Goal: Task Accomplishment & Management: Manage account settings

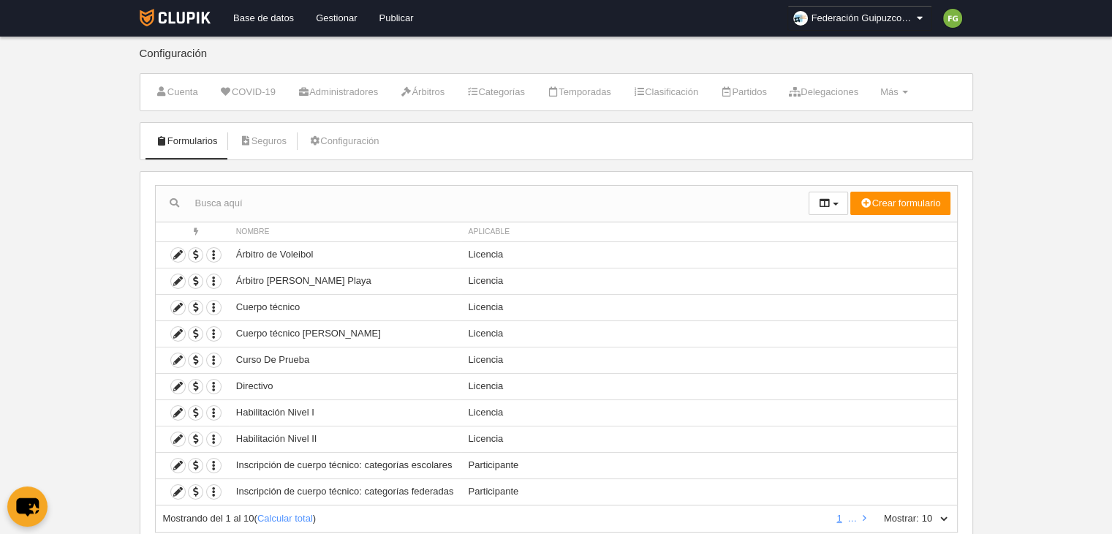
scroll to position [47, 0]
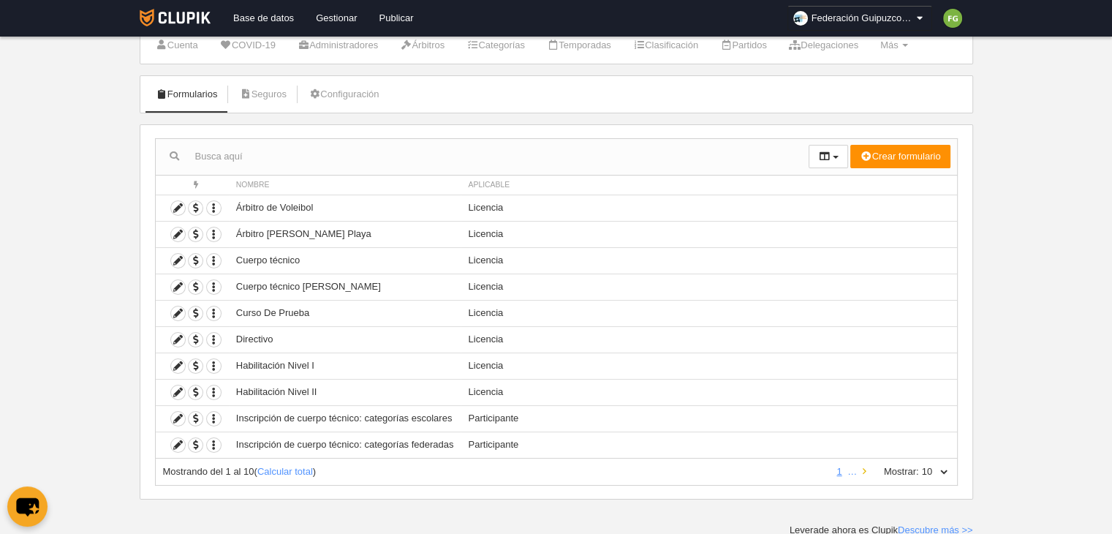
click at [863, 469] on icon at bounding box center [864, 471] width 4 height 10
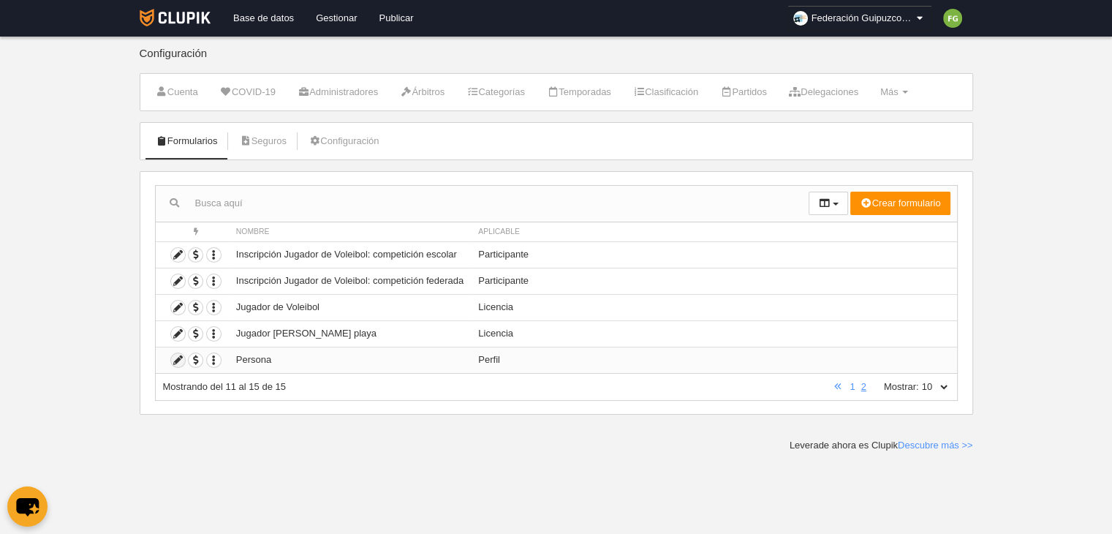
click at [177, 357] on icon at bounding box center [178, 360] width 14 height 14
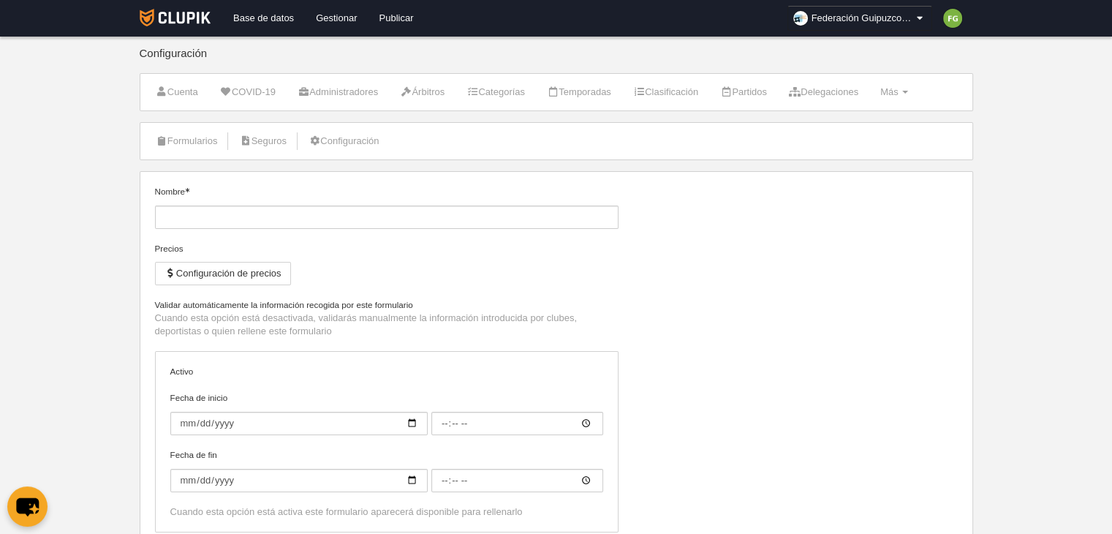
type input "Persona"
checkbox input "true"
click at [898, 94] on span "Más" at bounding box center [889, 91] width 18 height 11
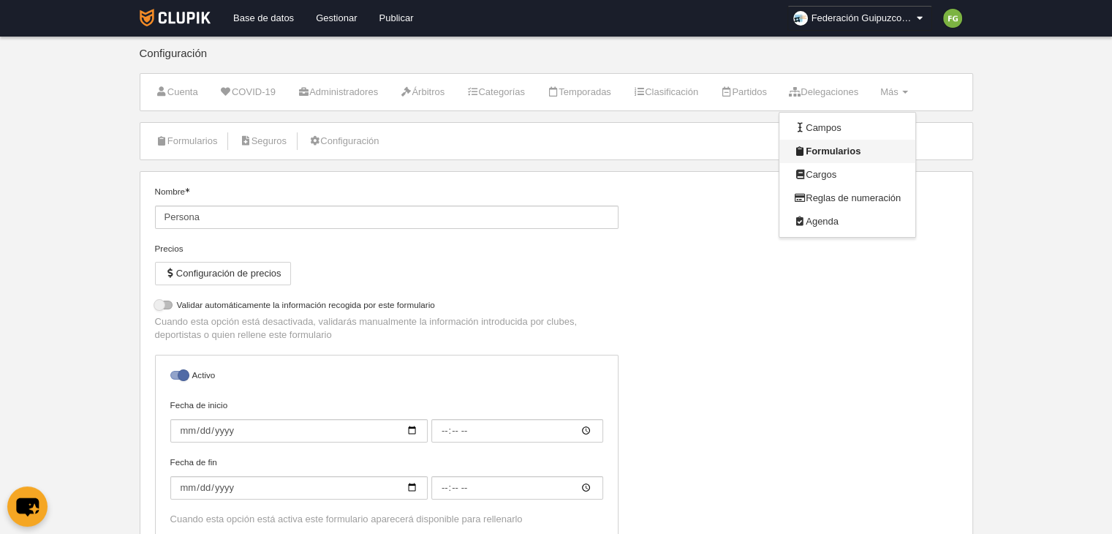
click at [839, 148] on link "Formularios" at bounding box center [847, 151] width 136 height 23
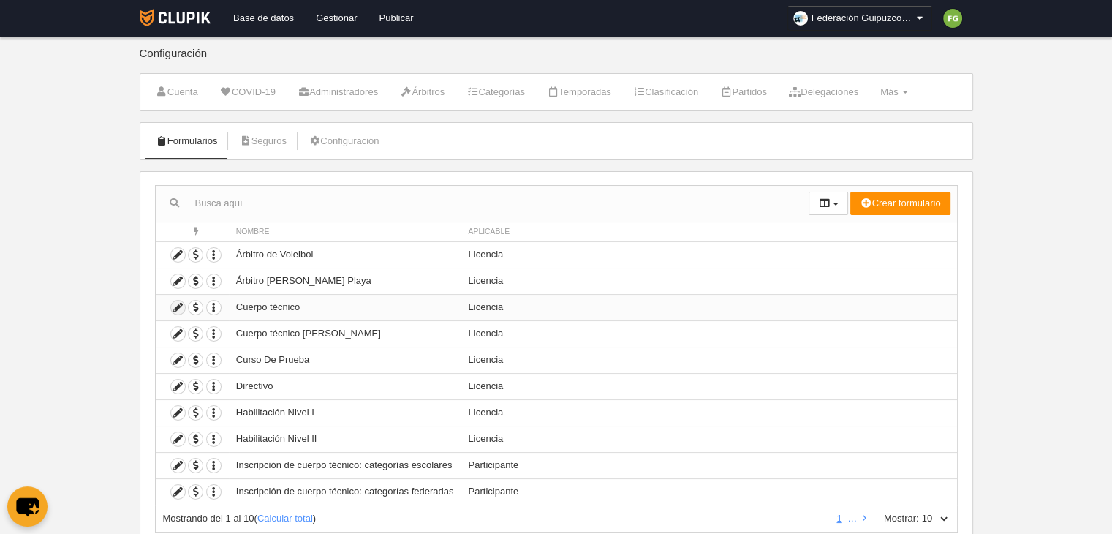
click at [177, 302] on icon at bounding box center [178, 307] width 14 height 14
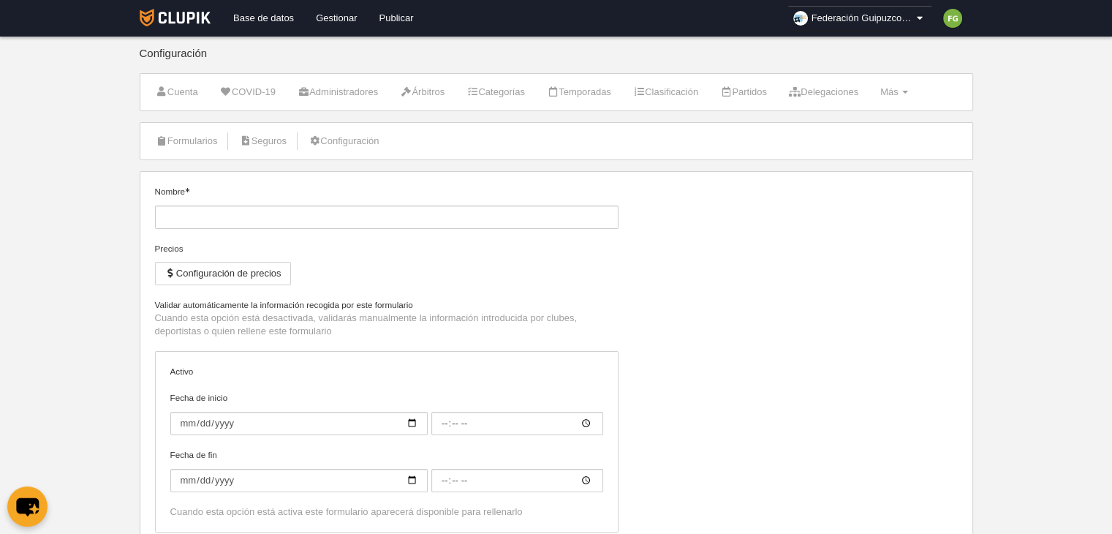
type input "Cuerpo técnico"
checkbox input "true"
type input "[DATE]"
type input "00:00"
type input "[DATE]"
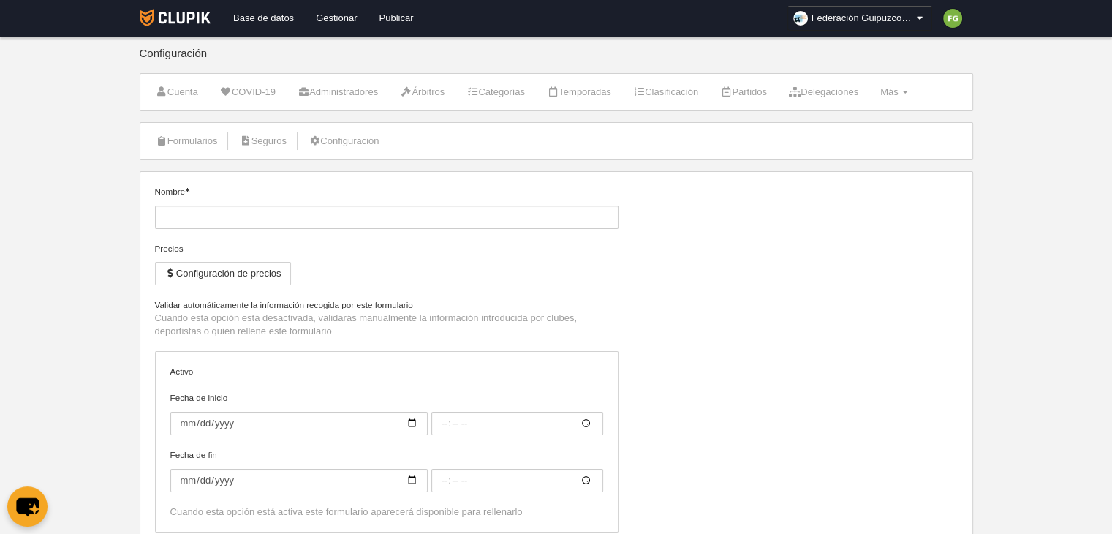
type input "00:00"
select select "selected"
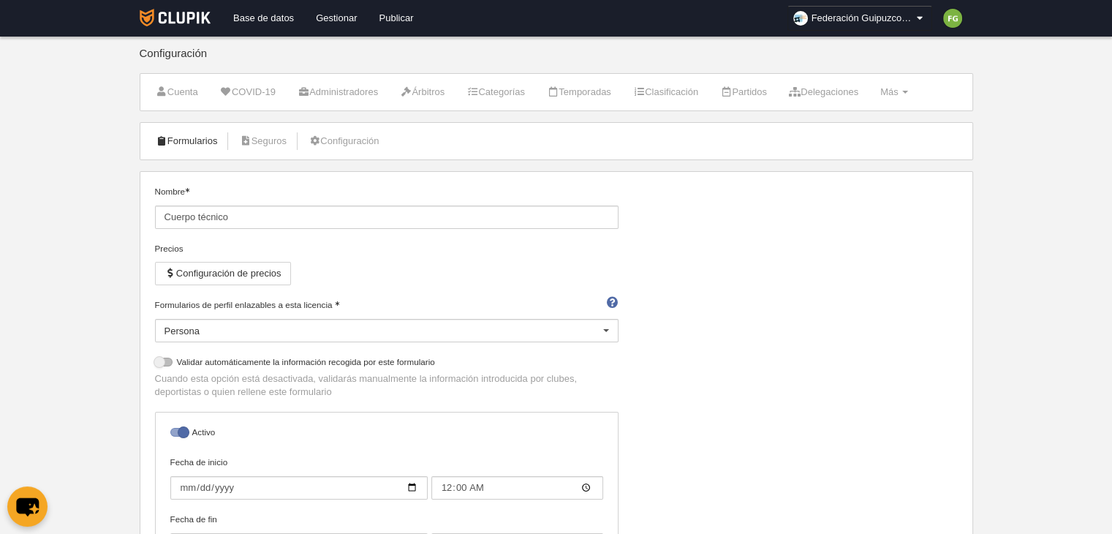
click at [196, 132] on link "Formularios" at bounding box center [187, 141] width 78 height 22
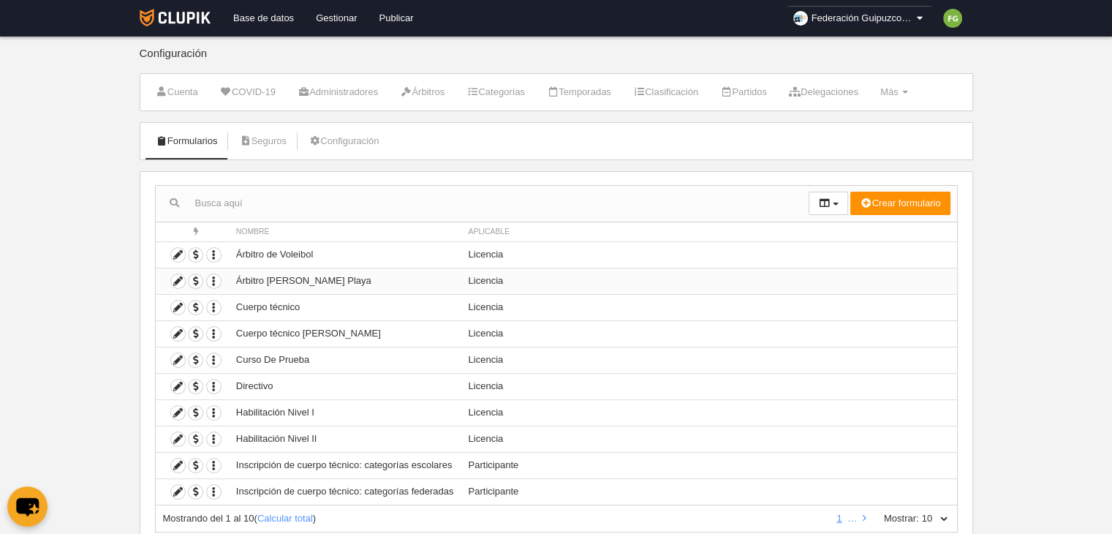
scroll to position [47, 0]
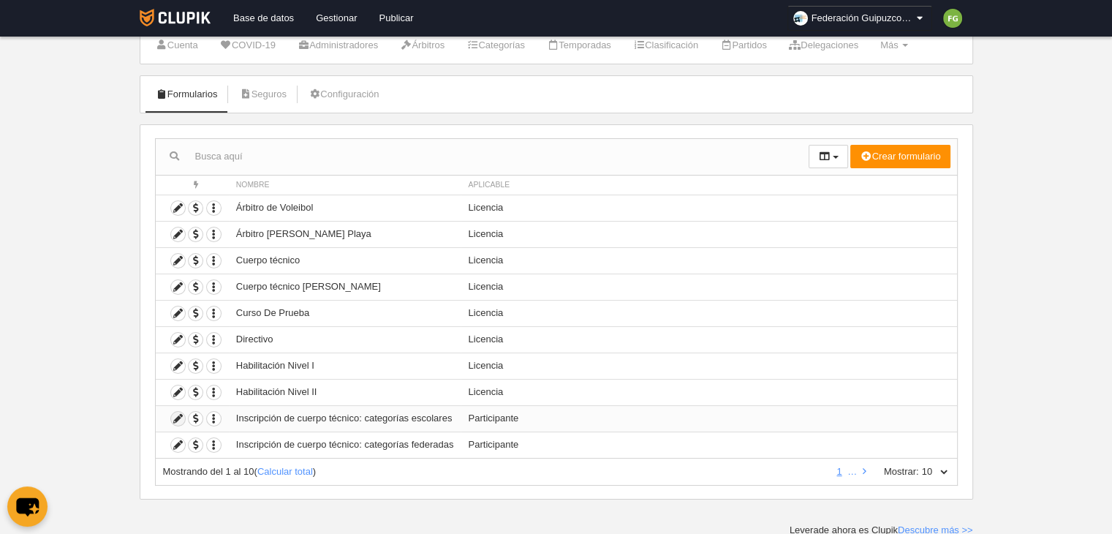
click at [178, 411] on icon at bounding box center [178, 418] width 14 height 14
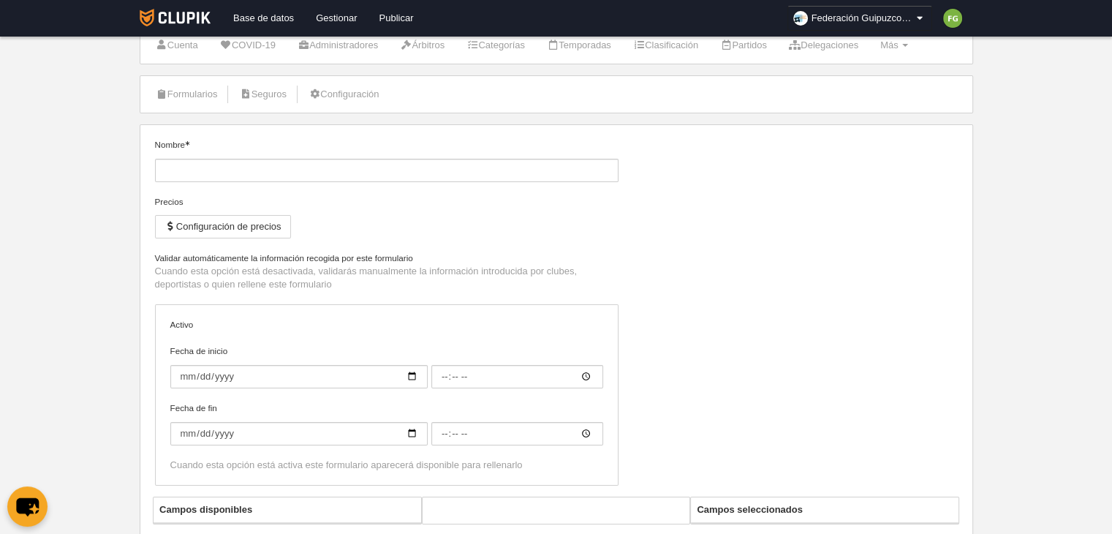
type input "Inscripción de cuerpo técnico: categorías escolares"
checkbox input "true"
type input "[DATE]"
type input "00:00"
type input "2025-10-15"
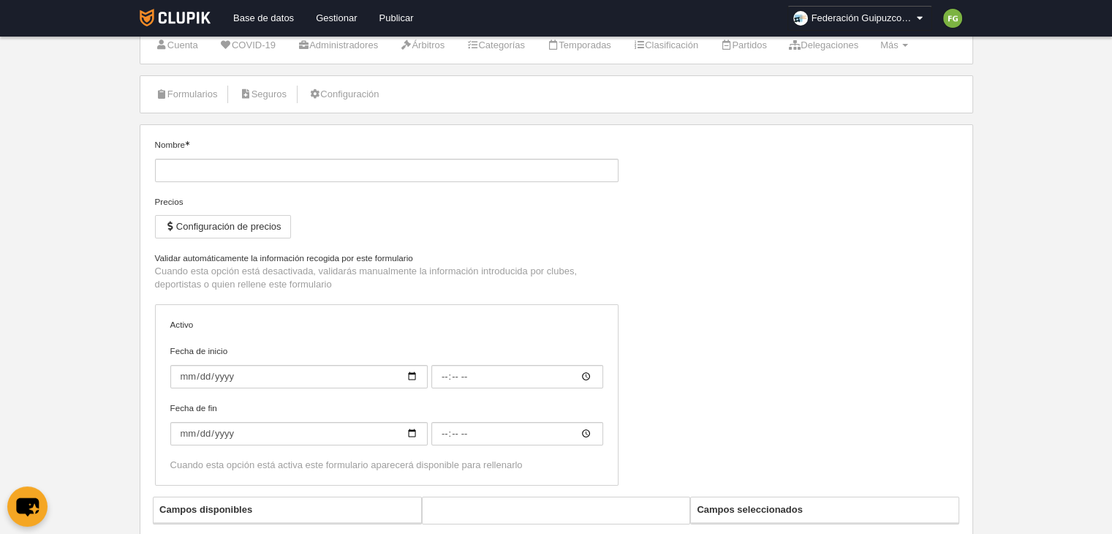
type input "00:00"
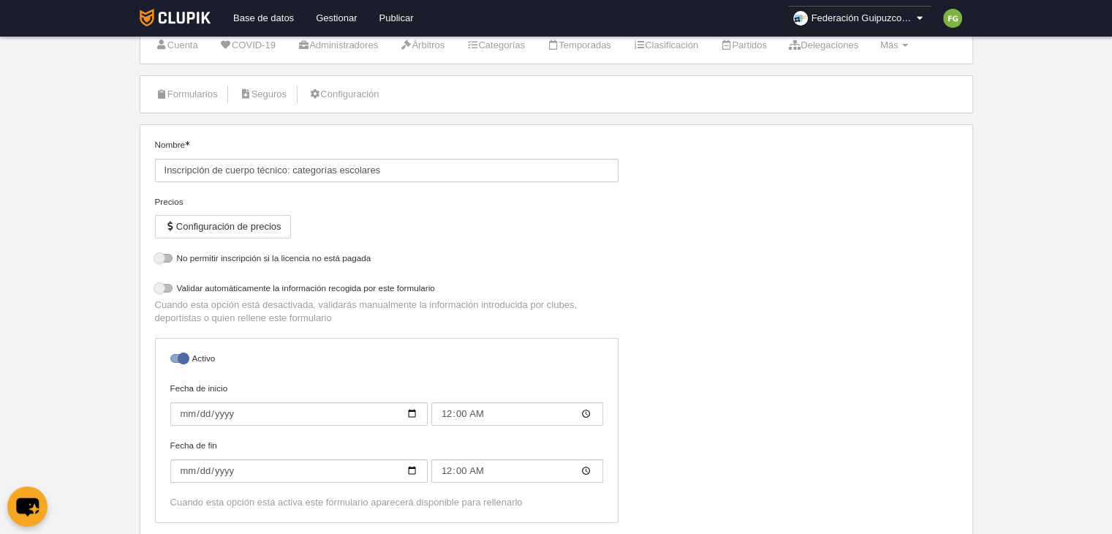
select select "selected"
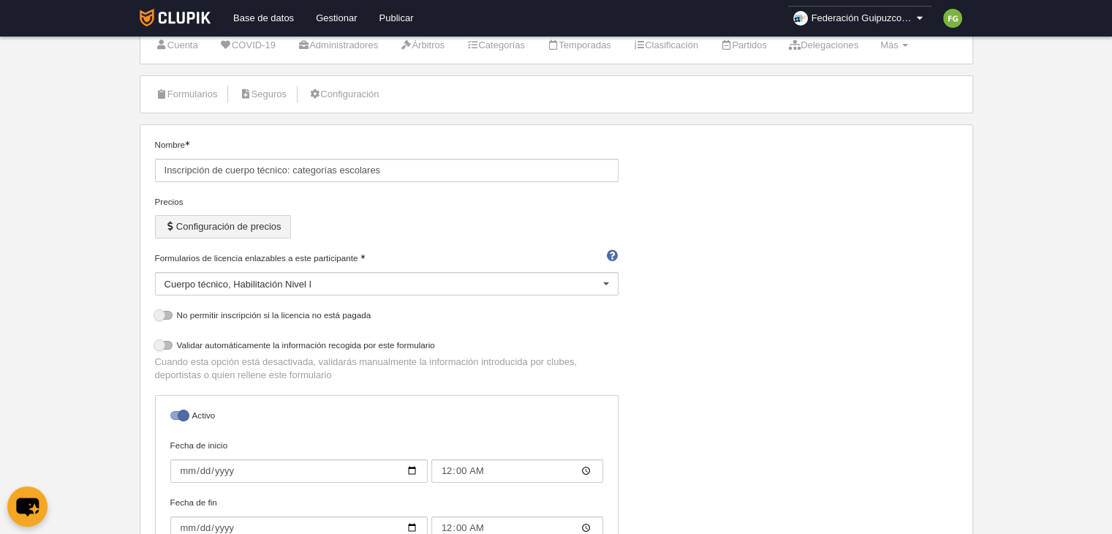
click at [264, 219] on button "Configuración de precios" at bounding box center [223, 226] width 136 height 23
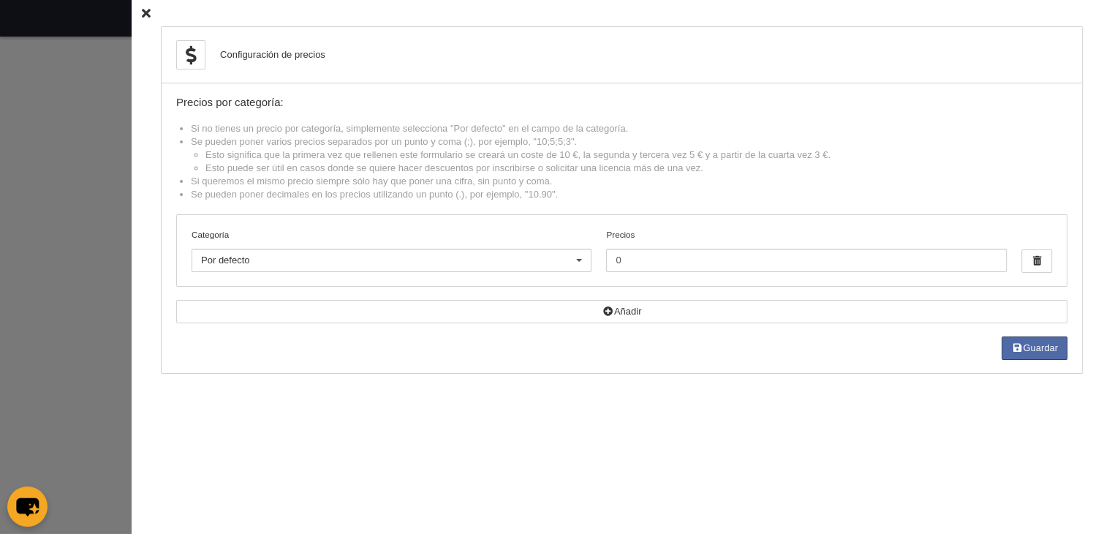
click at [142, 10] on icon at bounding box center [146, 14] width 9 height 10
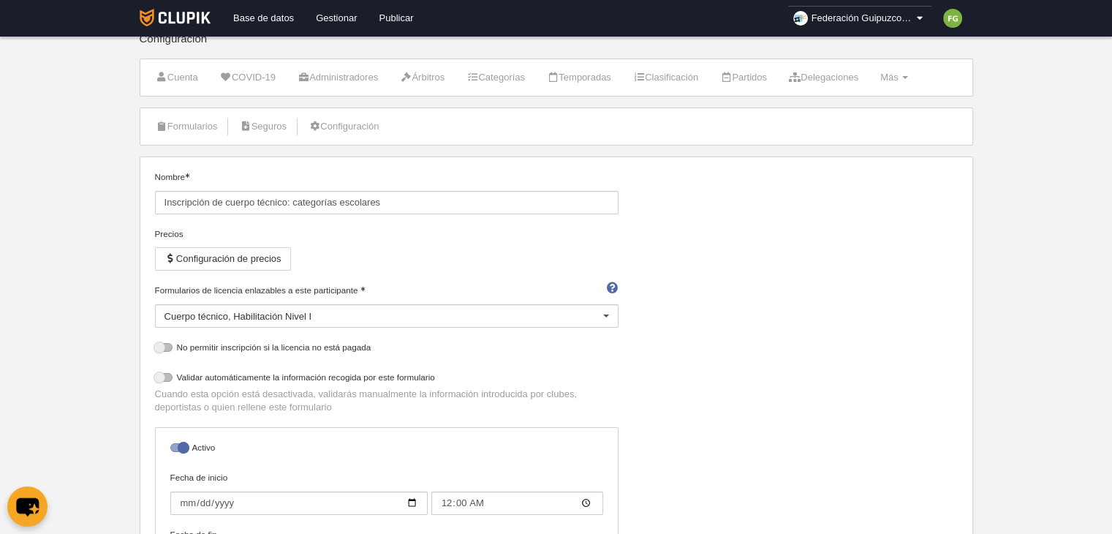
scroll to position [15, 0]
click at [164, 115] on link "Formularios" at bounding box center [187, 126] width 78 height 22
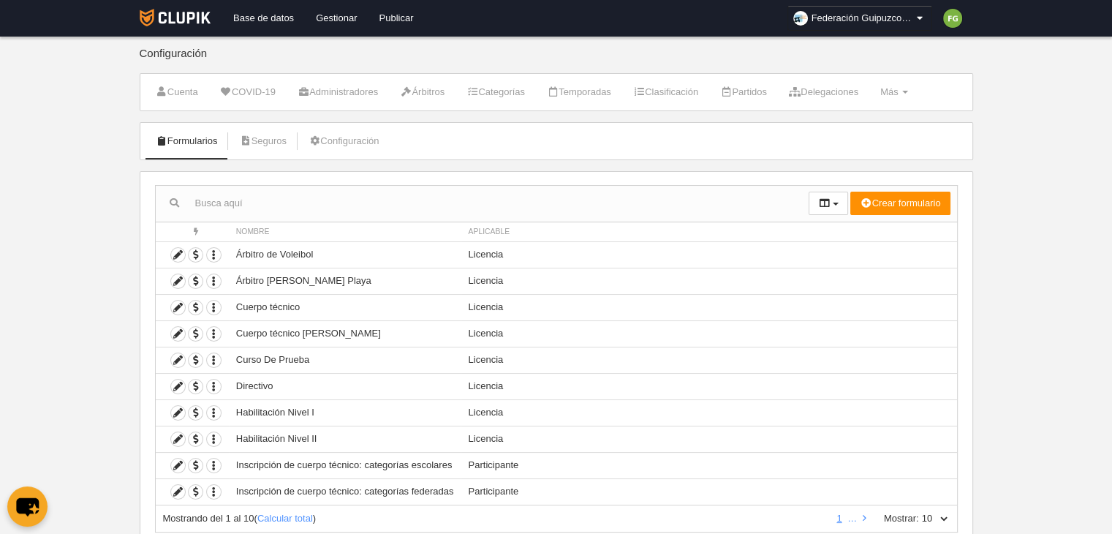
scroll to position [45, 0]
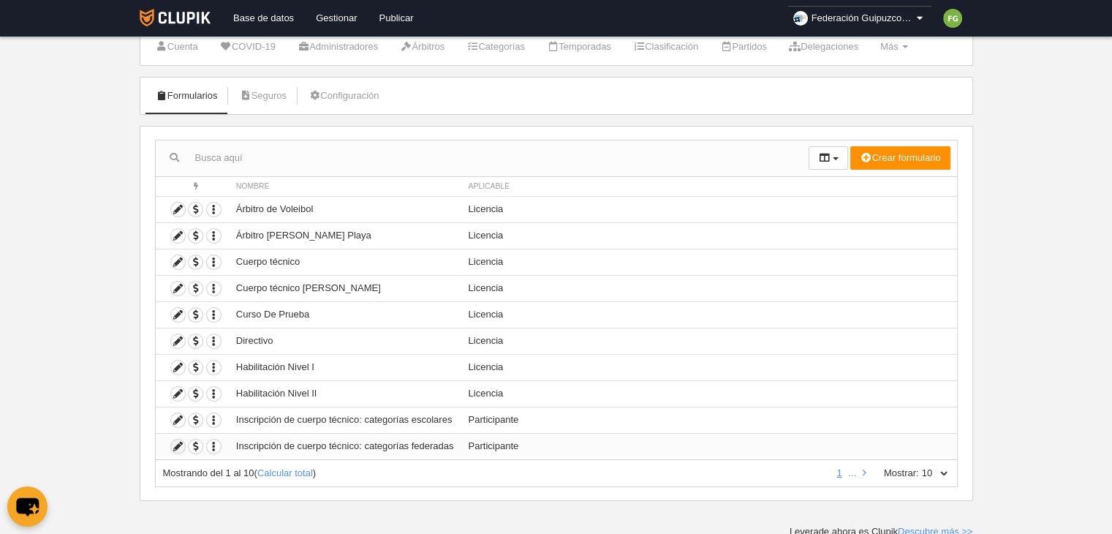
click at [176, 439] on icon at bounding box center [178, 446] width 14 height 14
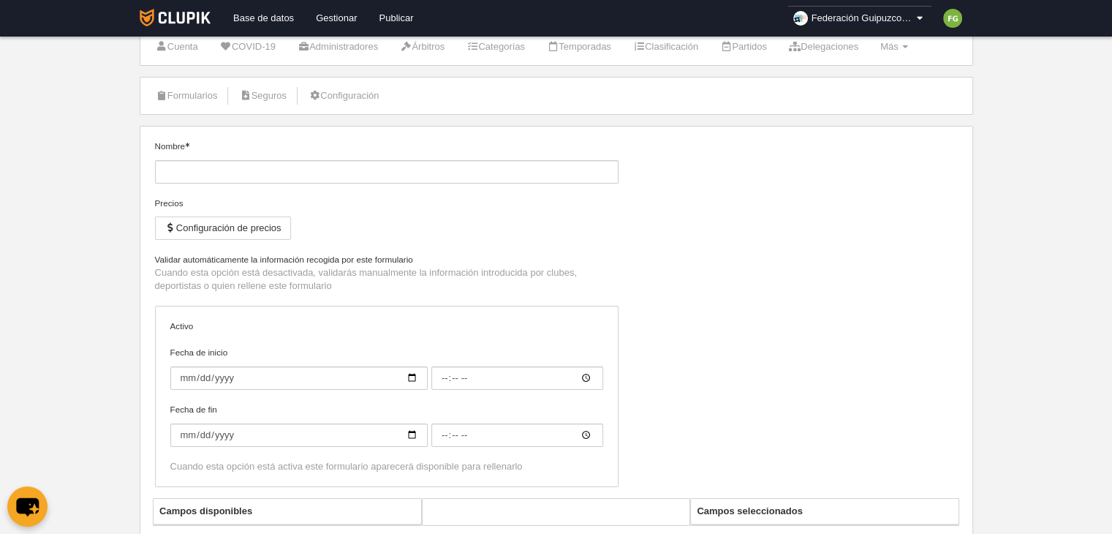
type input "Inscripción de cuerpo técnico: categorías federadas"
checkbox input "true"
type input "[DATE]"
type input "00:00"
type input "[DATE]"
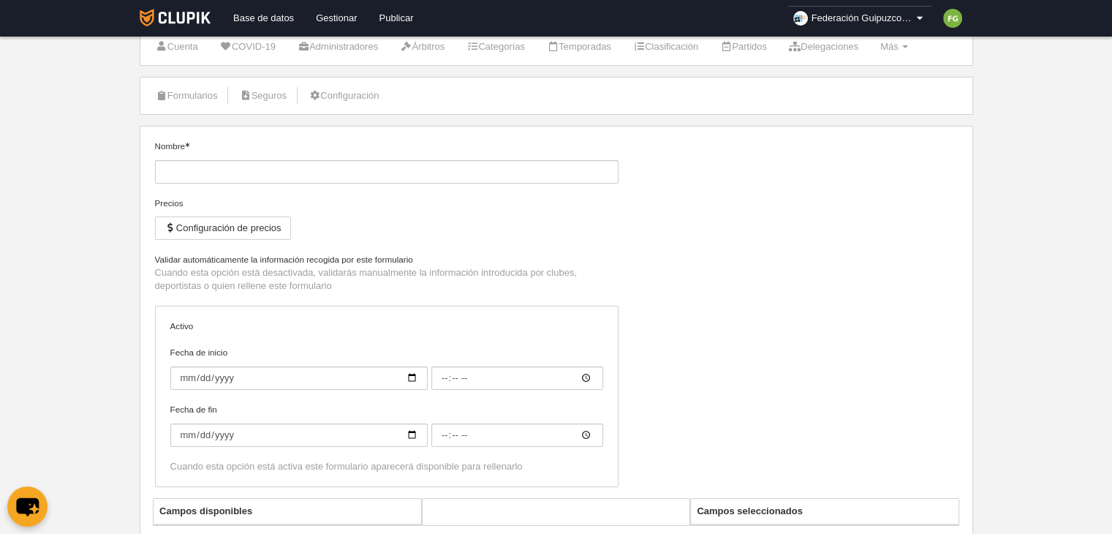
type input "00:00"
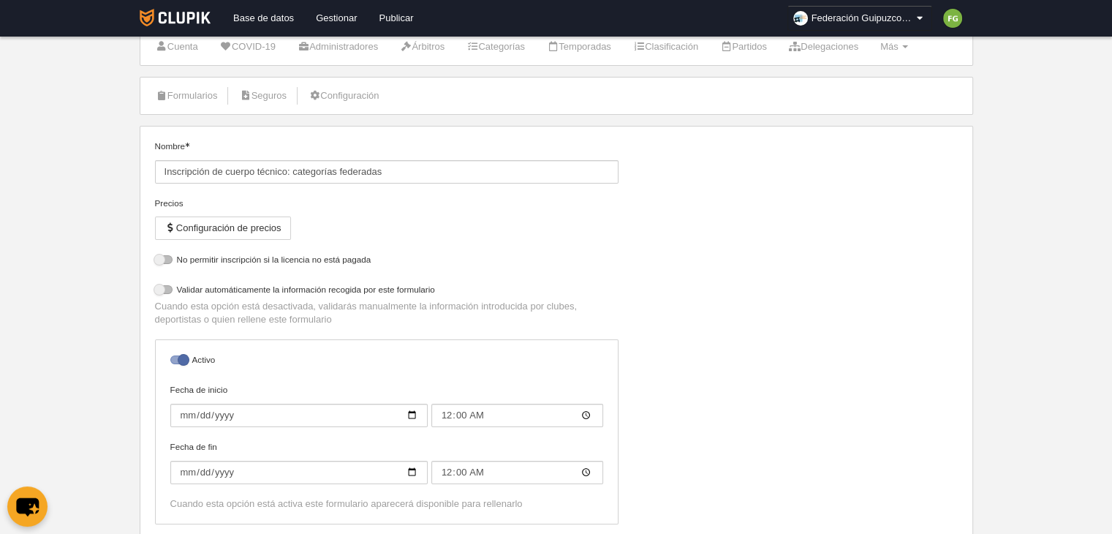
select select "selected"
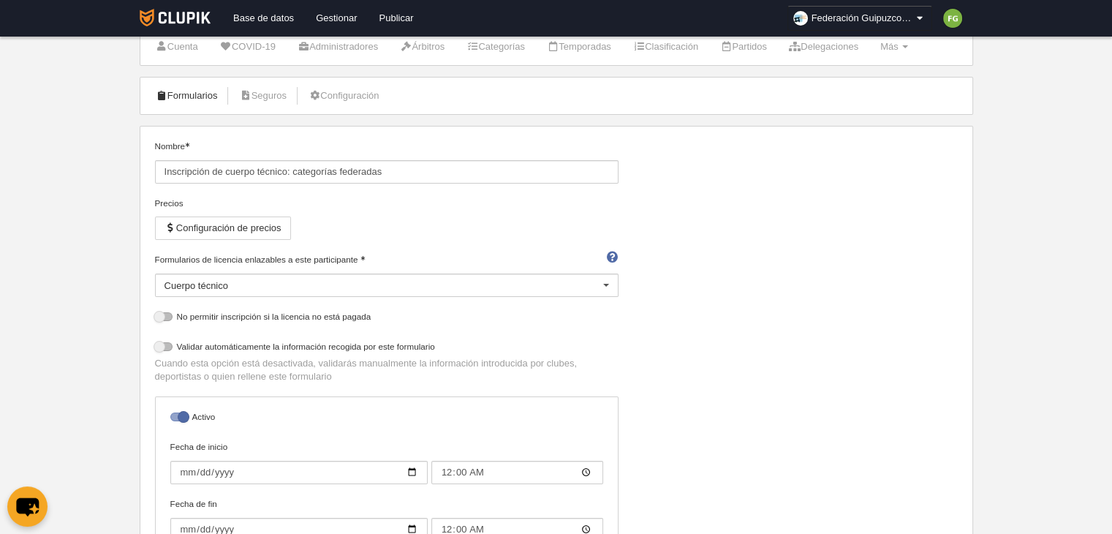
click at [203, 99] on link "Formularios" at bounding box center [187, 96] width 78 height 22
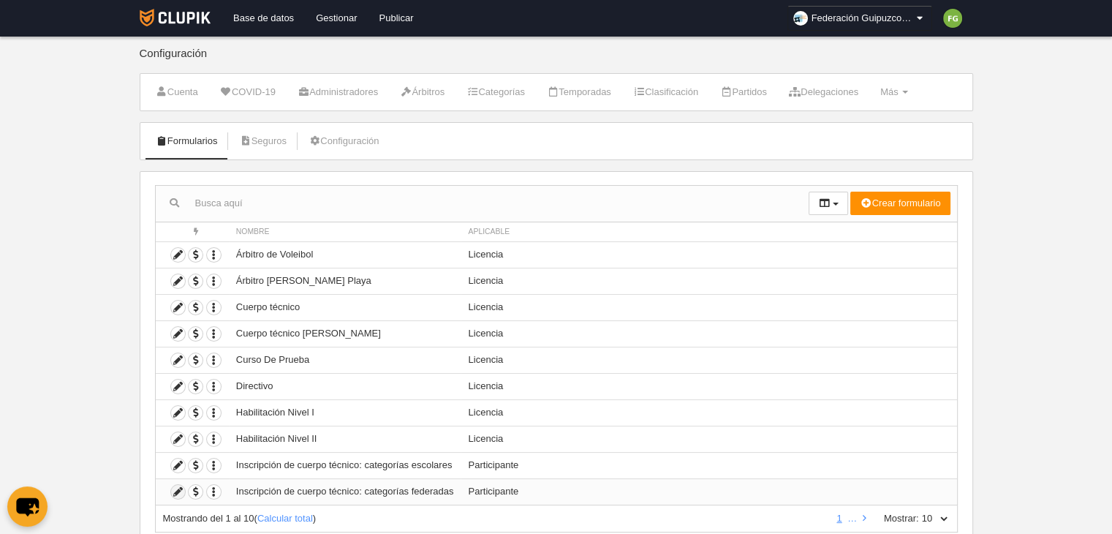
click at [178, 486] on icon at bounding box center [178, 492] width 14 height 14
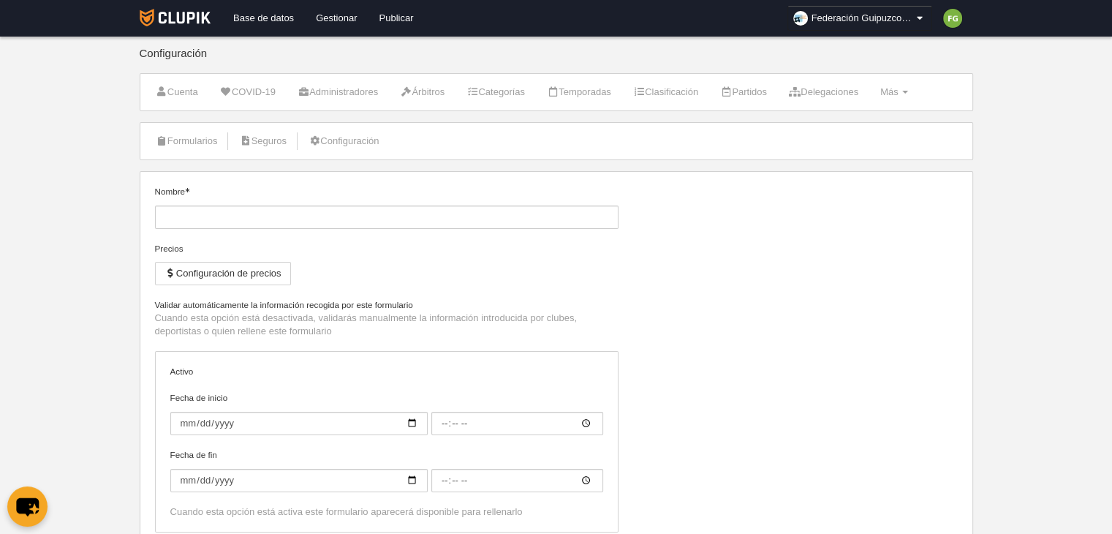
type input "Inscripción de cuerpo técnico: categorías federadas"
checkbox input "true"
type input "[DATE]"
type input "00:00"
type input "[DATE]"
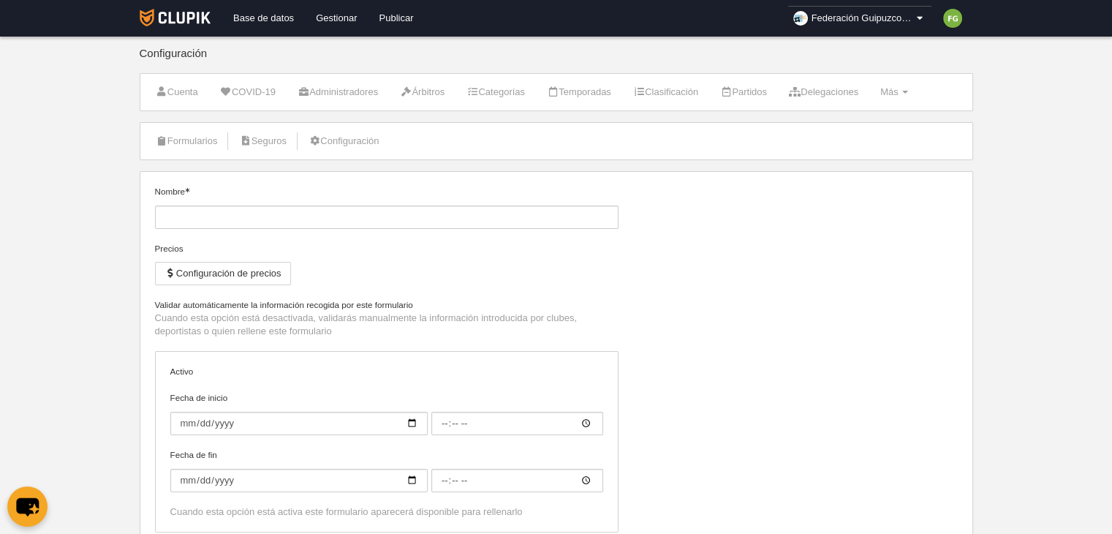
type input "00:00"
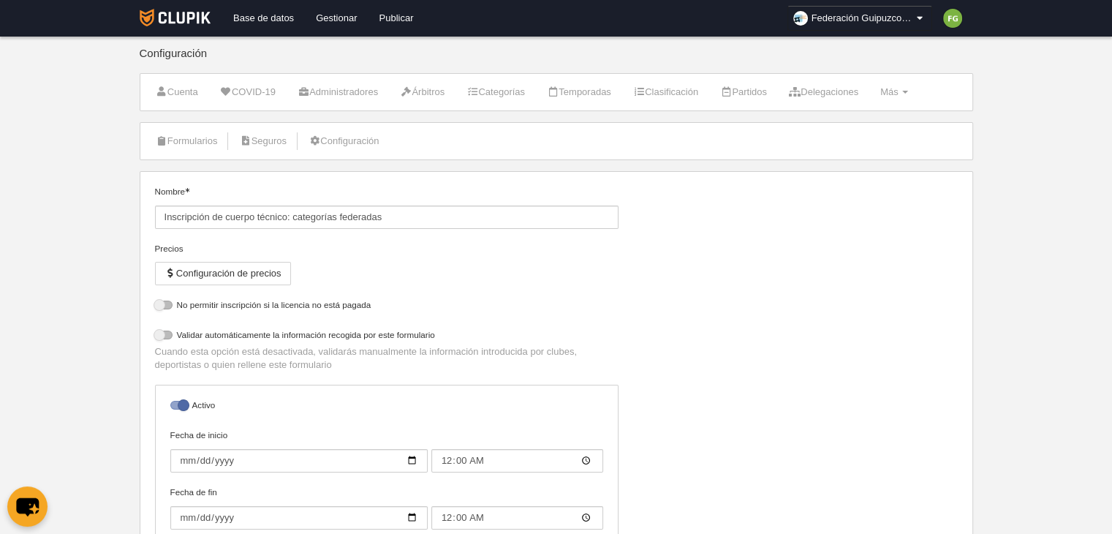
select select "selected"
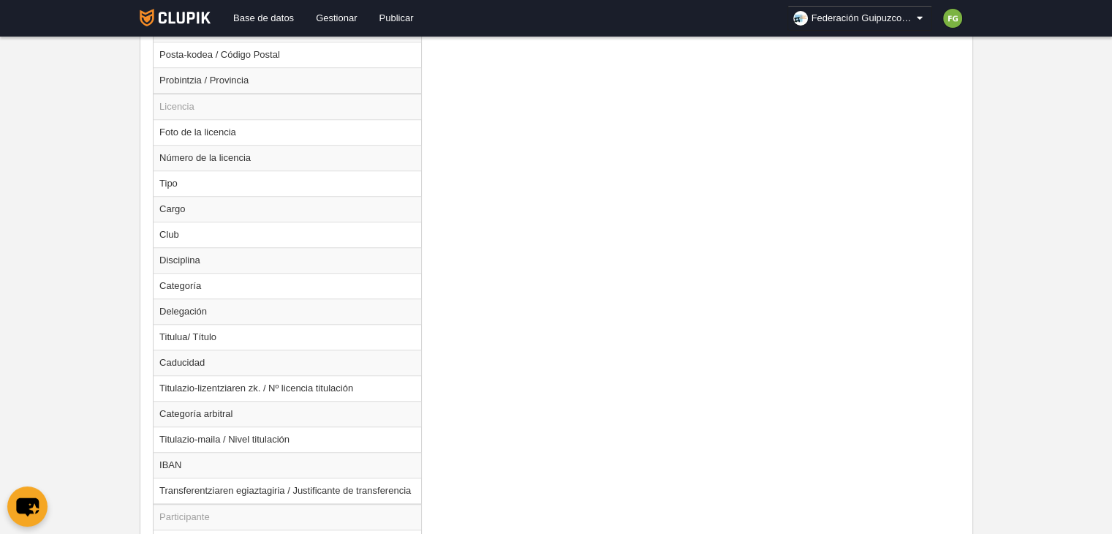
scroll to position [1193, 0]
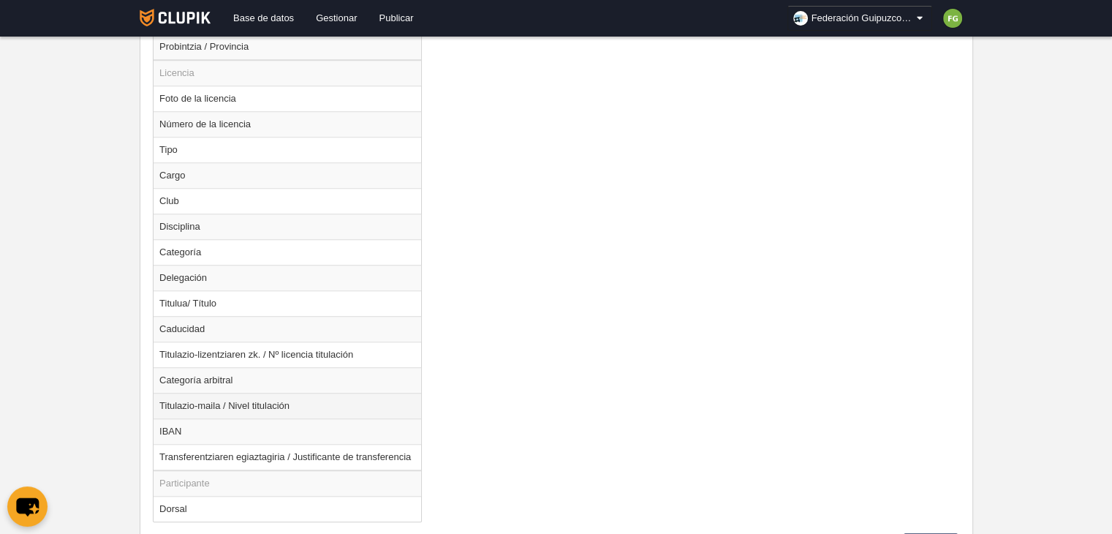
click at [251, 402] on td "Titulazio-maila / Nivel titulación" at bounding box center [287, 405] width 268 height 26
radio input "true"
select select
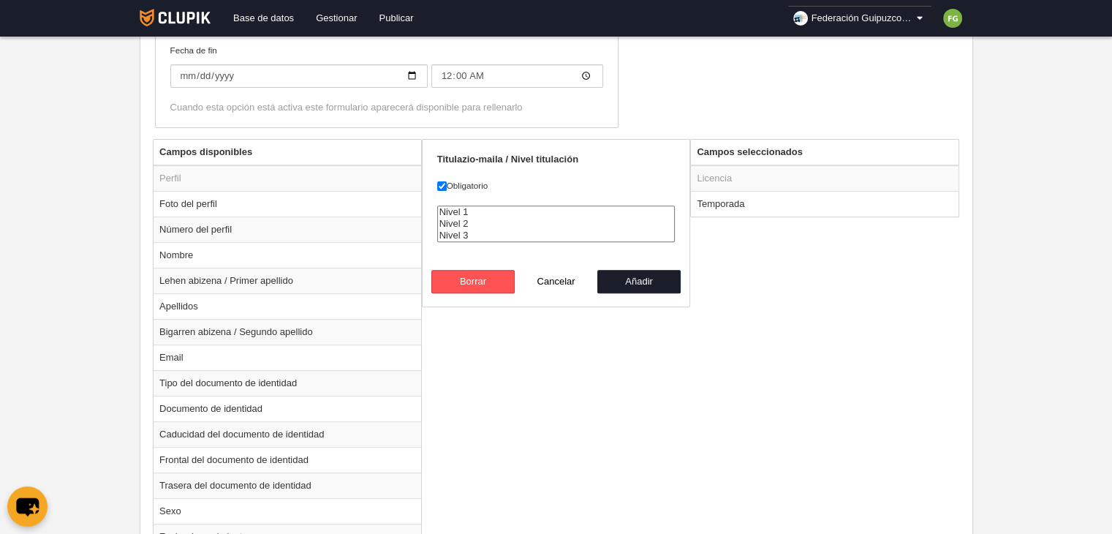
scroll to position [477, 0]
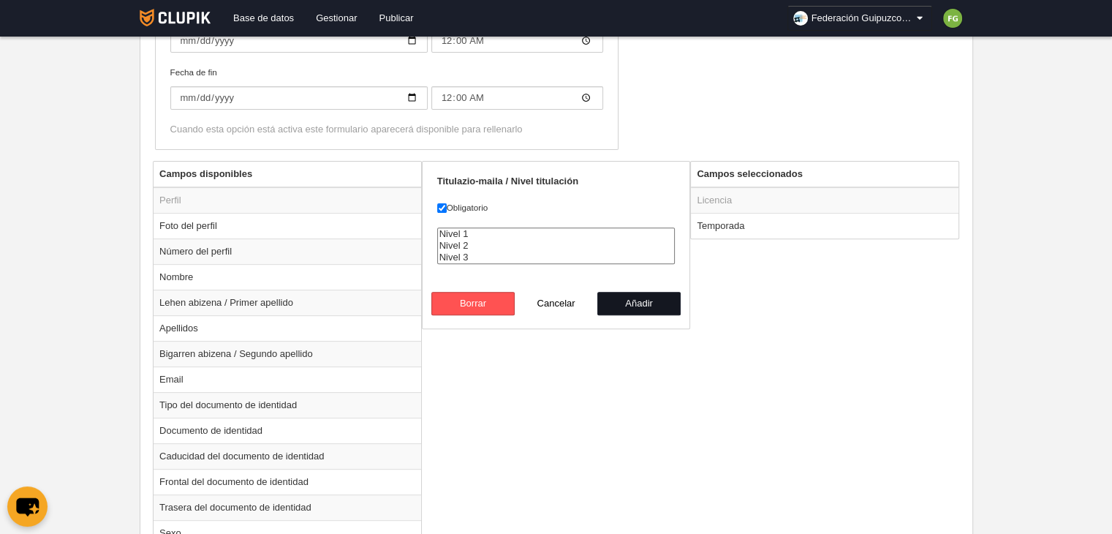
click at [636, 306] on button "Añadir" at bounding box center [638, 303] width 83 height 23
radio input "false"
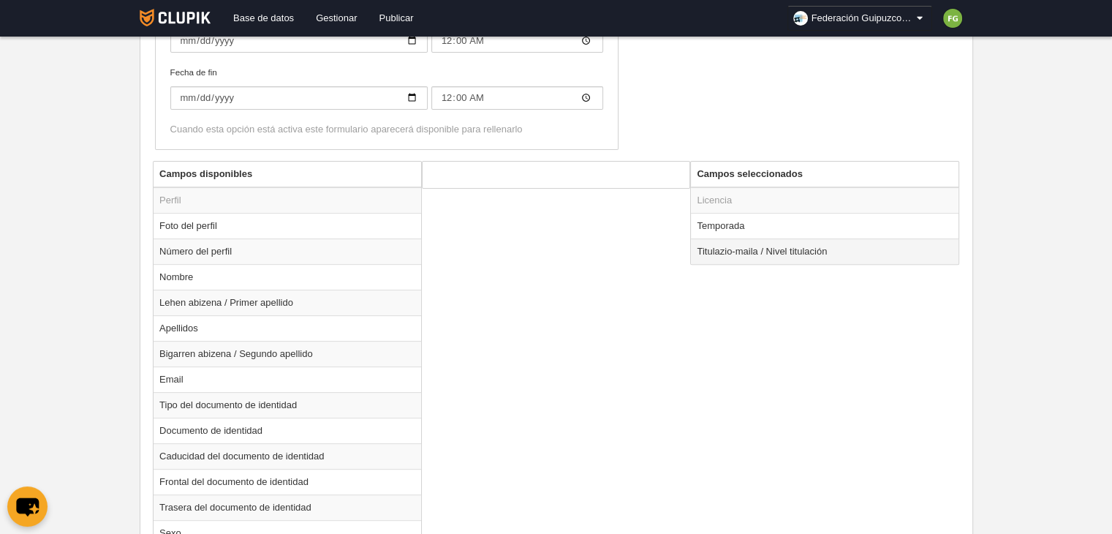
click at [731, 254] on td "Titulazio-maila / Nivel titulación" at bounding box center [825, 251] width 268 height 26
radio input "true"
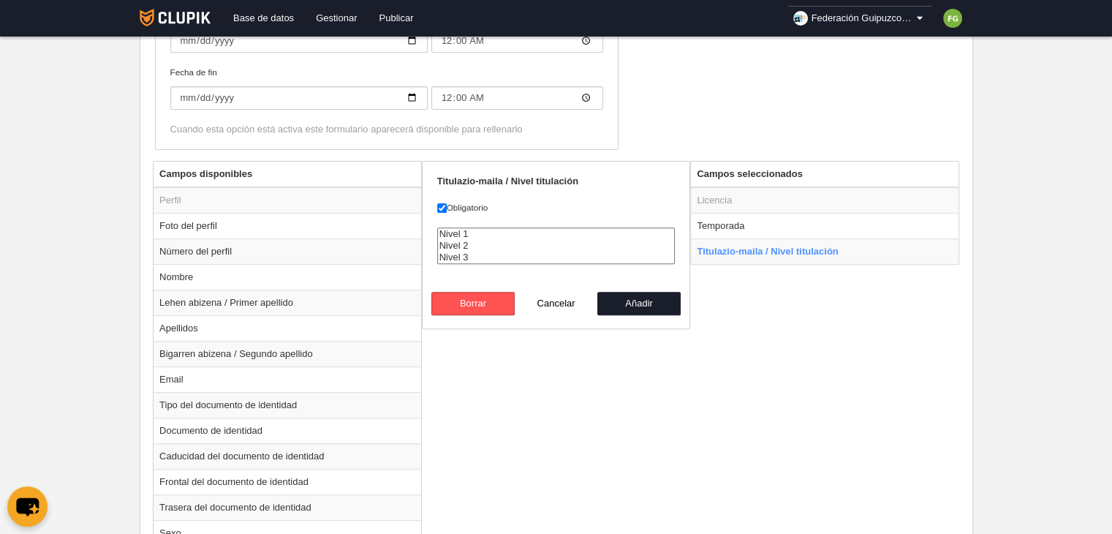
drag, startPoint x: 471, startPoint y: 254, endPoint x: 469, endPoint y: 241, distance: 12.5
select select "Nivel 2"
click at [469, 241] on select "Nivel 1 Nivel 2 Nivel 3" at bounding box center [556, 245] width 238 height 37
click at [625, 300] on button "Añadir" at bounding box center [638, 303] width 83 height 23
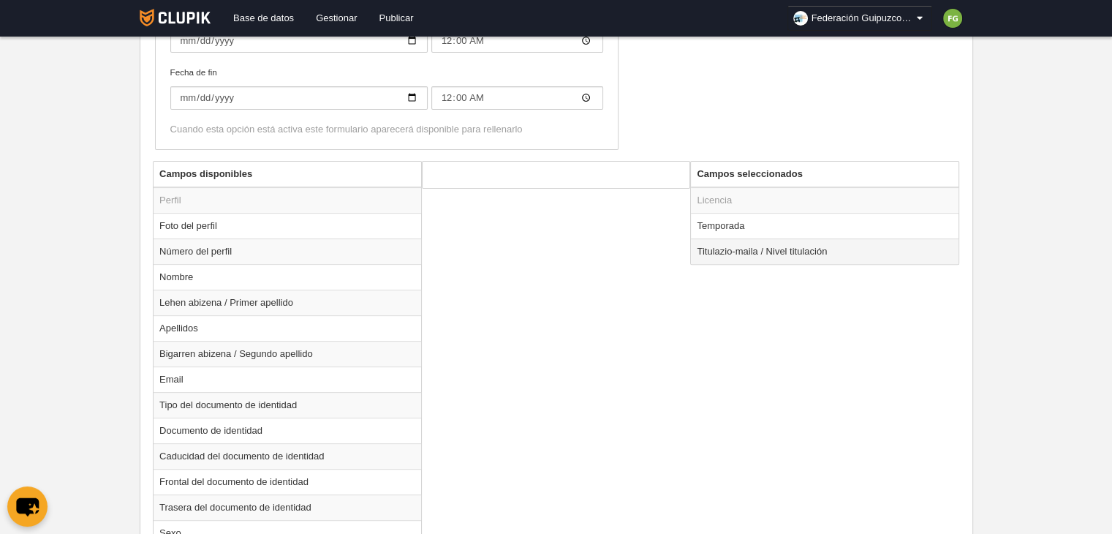
click at [749, 251] on td "Titulazio-maila / Nivel titulación" at bounding box center [825, 251] width 268 height 26
radio input "true"
select select "Nivel 2"
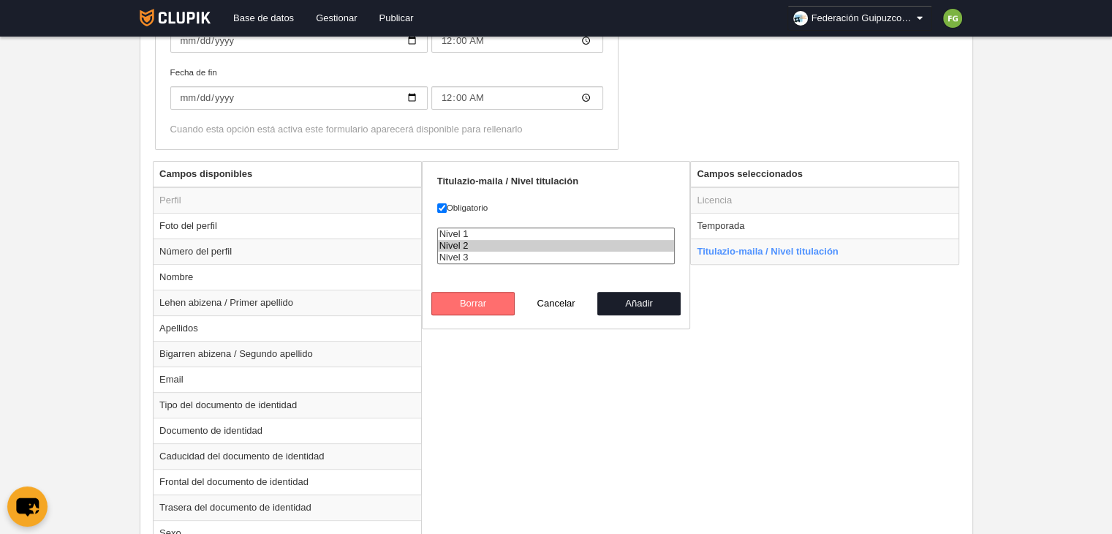
click at [479, 299] on button "Borrar" at bounding box center [472, 303] width 83 height 23
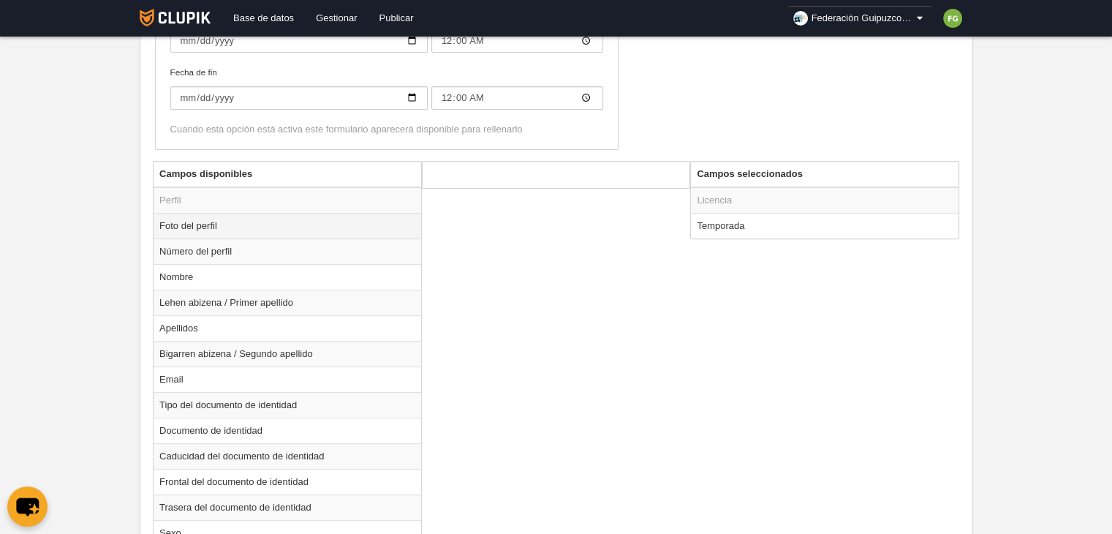
scroll to position [0, 0]
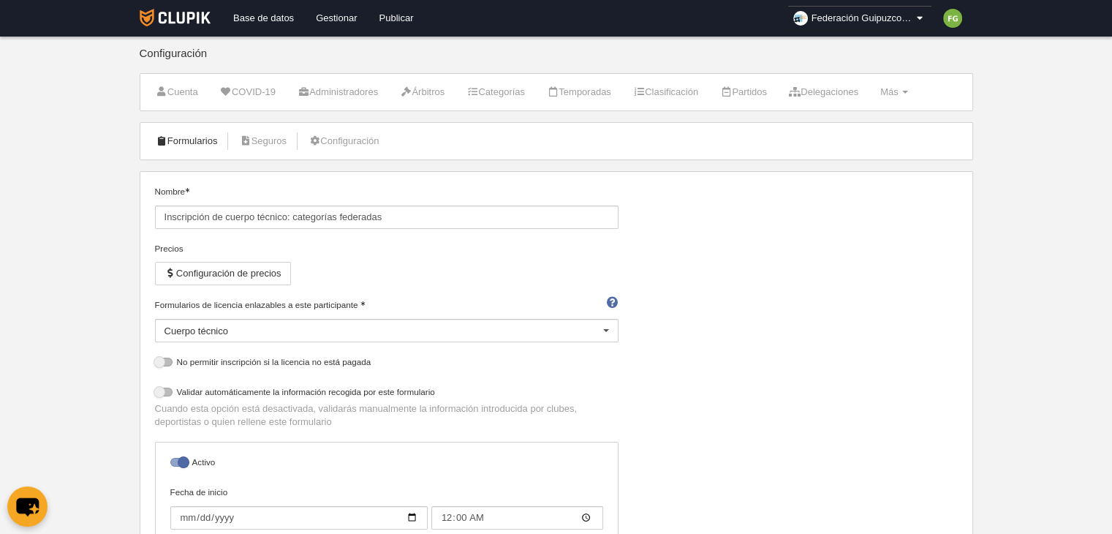
click at [202, 143] on link "Formularios" at bounding box center [187, 141] width 78 height 22
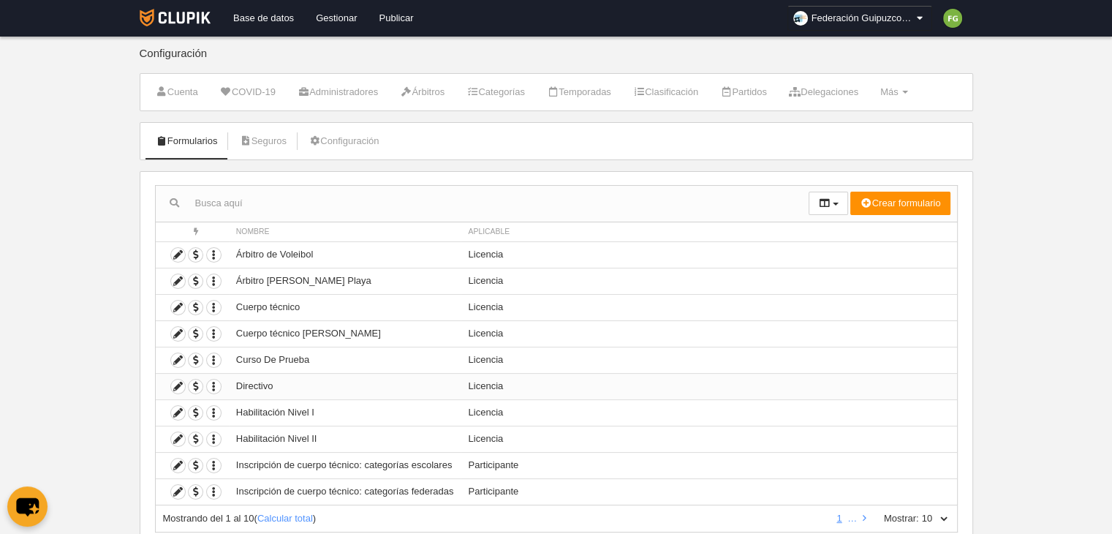
scroll to position [47, 0]
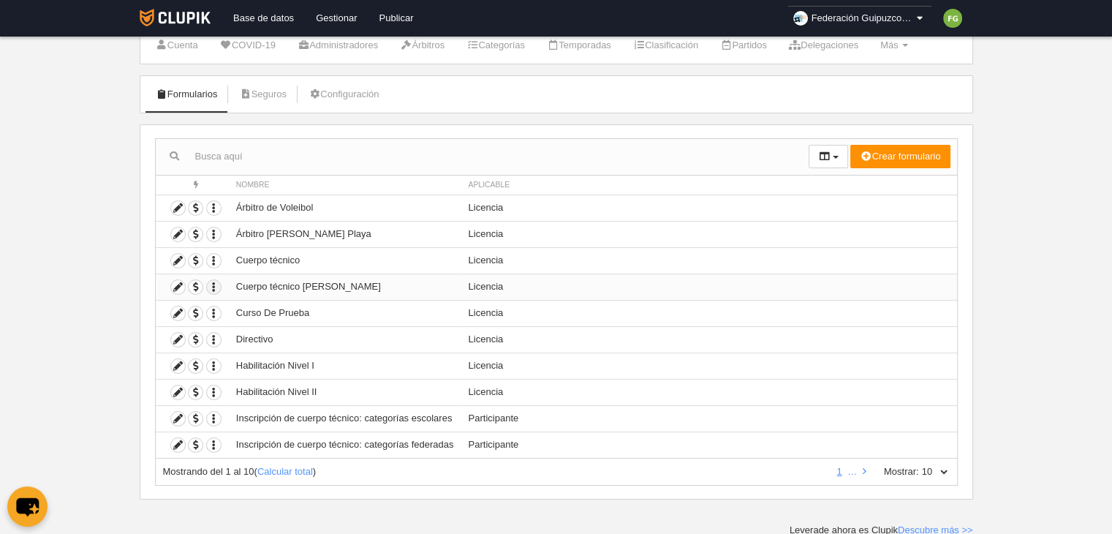
click at [213, 281] on icon "button" at bounding box center [214, 287] width 14 height 14
click at [53, 299] on body "Base de datos Gestionar Publicar Federación Guipuzcoana de Voleibol Ajustes gen…" at bounding box center [556, 220] width 1112 height 534
click at [213, 308] on icon "button" at bounding box center [214, 313] width 14 height 14
click at [49, 320] on body "Base de datos Gestionar Publicar Federación Guipuzcoana de Voleibol Ajustes gen…" at bounding box center [556, 220] width 1112 height 534
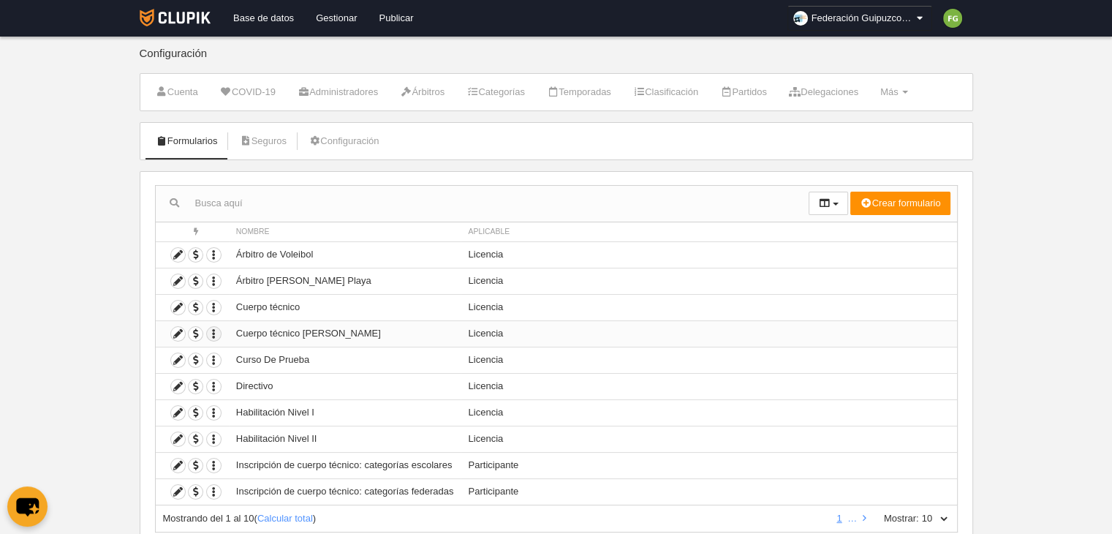
click at [211, 330] on icon "button" at bounding box center [214, 334] width 14 height 14
click at [272, 380] on button "Borrar formulario" at bounding box center [266, 380] width 91 height 13
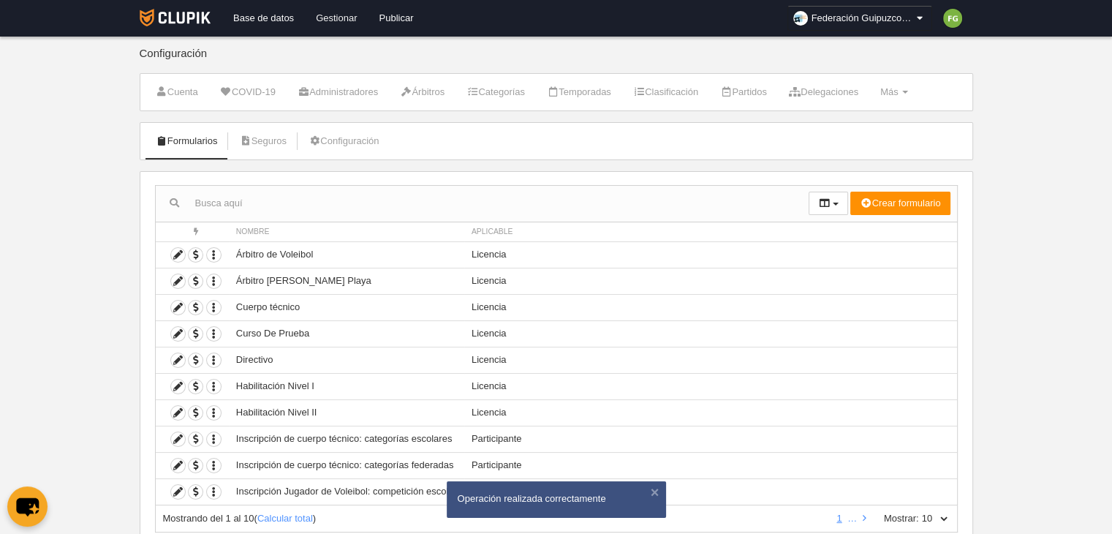
click at [339, 22] on link "Gestionar" at bounding box center [336, 18] width 63 height 37
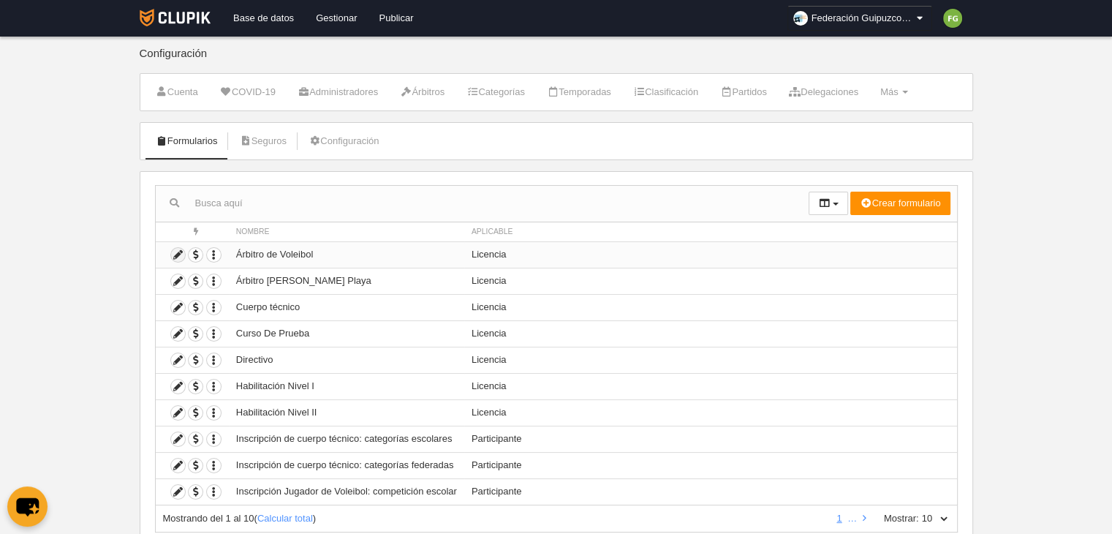
click at [175, 250] on icon at bounding box center [178, 255] width 14 height 14
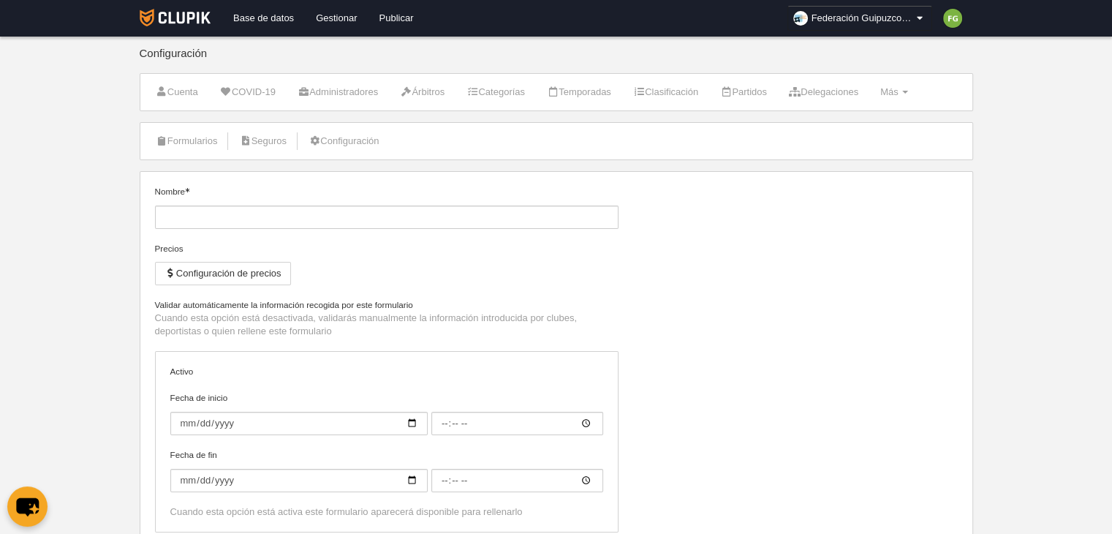
type input "Árbitro de Voleibol"
checkbox input "true"
type input "[DATE]"
type input "00:00"
select select "selected"
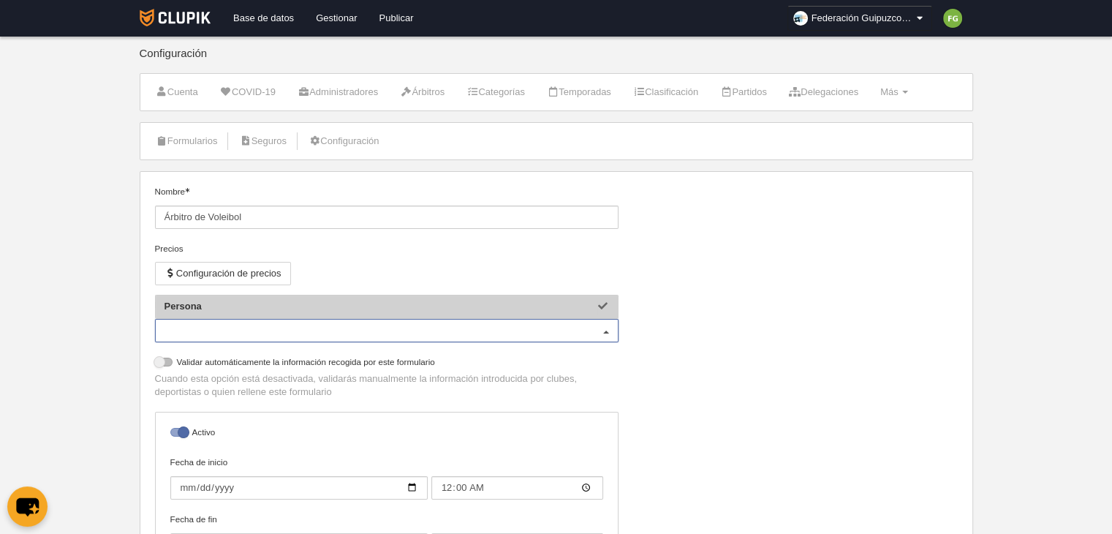
click at [333, 319] on div "Persona" at bounding box center [386, 330] width 463 height 23
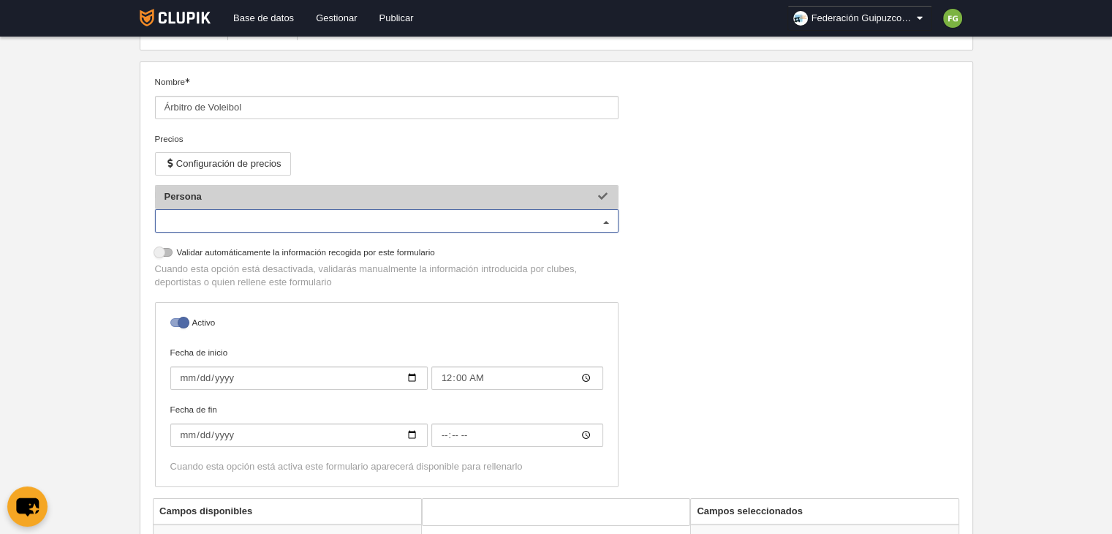
scroll to position [108, 0]
click at [729, 274] on div "Nombre Árbitro de Voleibol Precios Configuración de precios Formularios de perf…" at bounding box center [555, 288] width 813 height 422
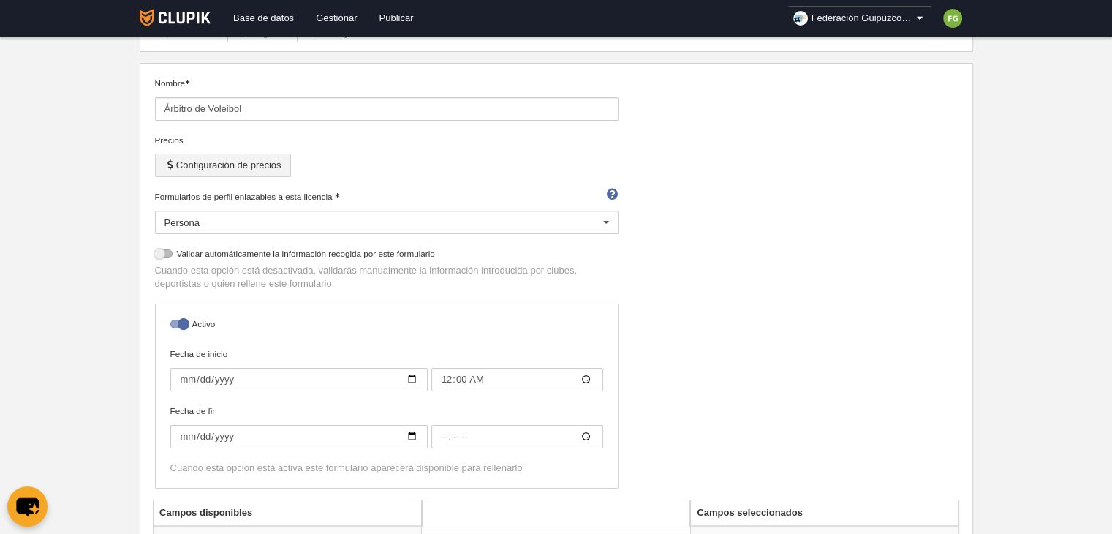
click at [264, 161] on button "Configuración de precios" at bounding box center [223, 164] width 136 height 23
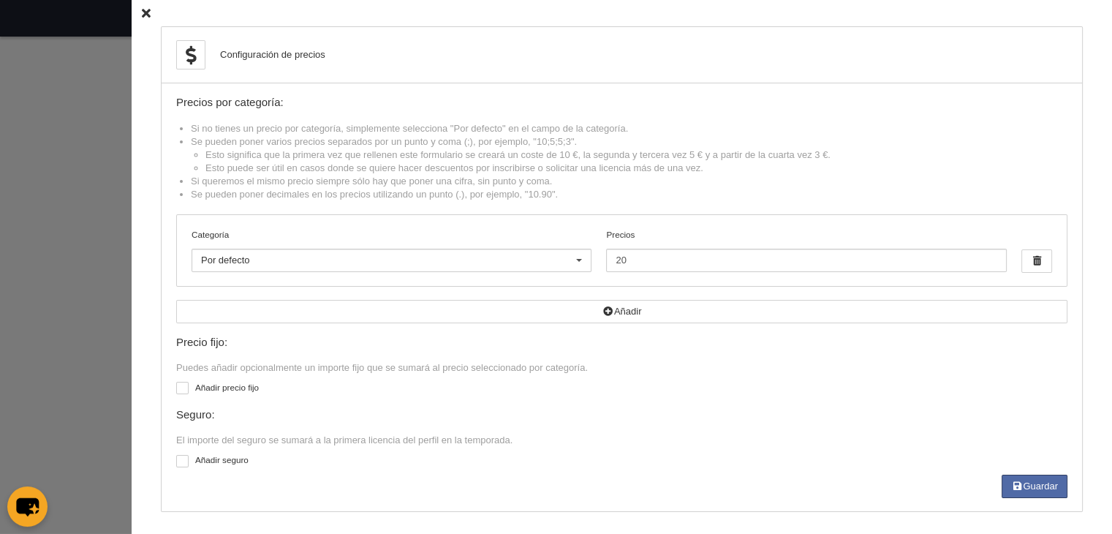
click at [142, 12] on icon at bounding box center [146, 14] width 9 height 10
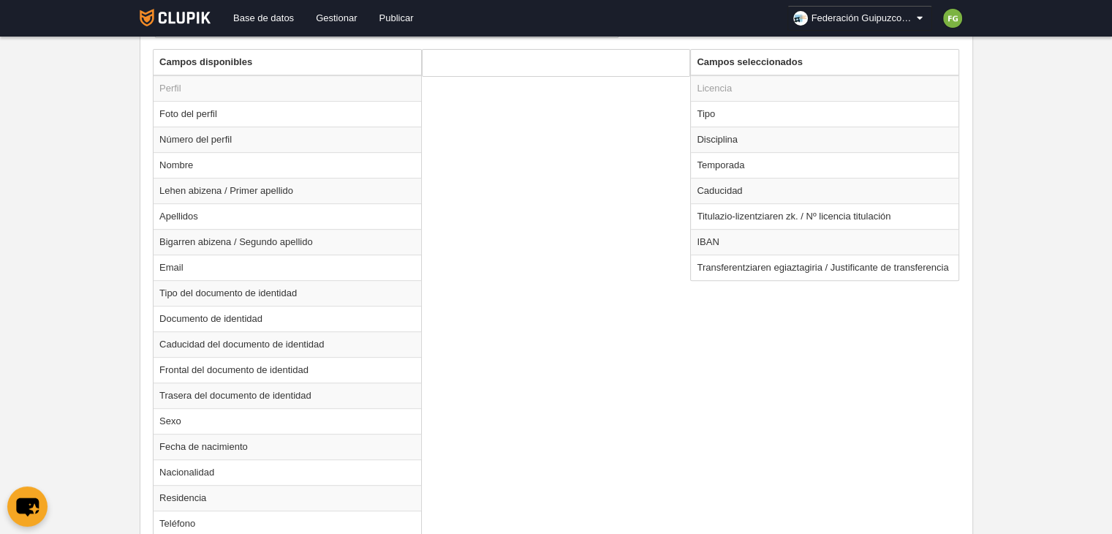
scroll to position [558, 0]
click at [741, 168] on td "Temporada" at bounding box center [825, 166] width 268 height 26
radio input "true"
select select
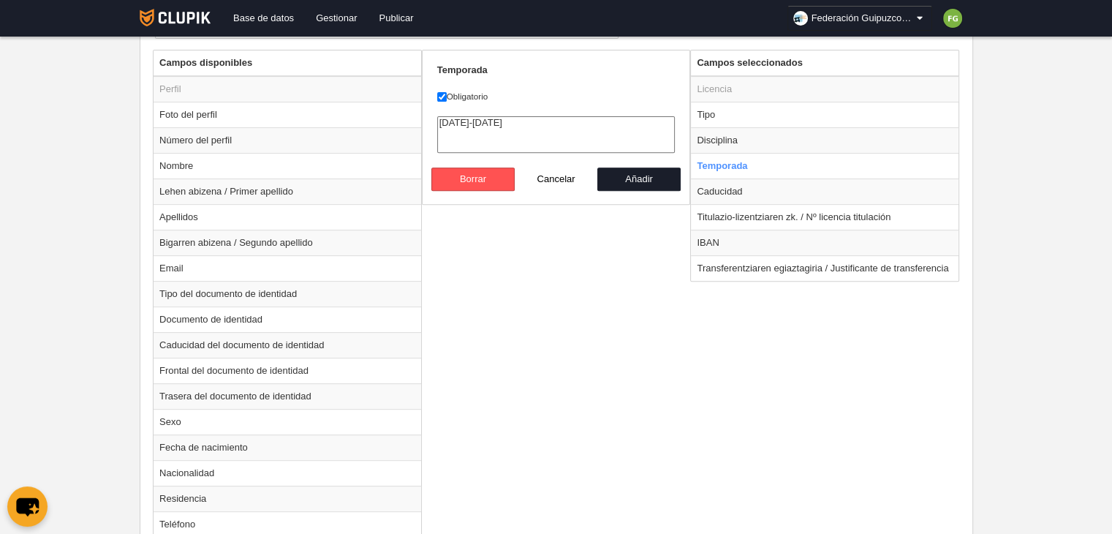
click at [600, 264] on div "Campos disponibles Perfil Foto del perfil Número del perfil Nombre Lehen abizen…" at bounding box center [555, 491] width 813 height 883
click at [549, 175] on button "Cancelar" at bounding box center [556, 178] width 83 height 23
radio input "false"
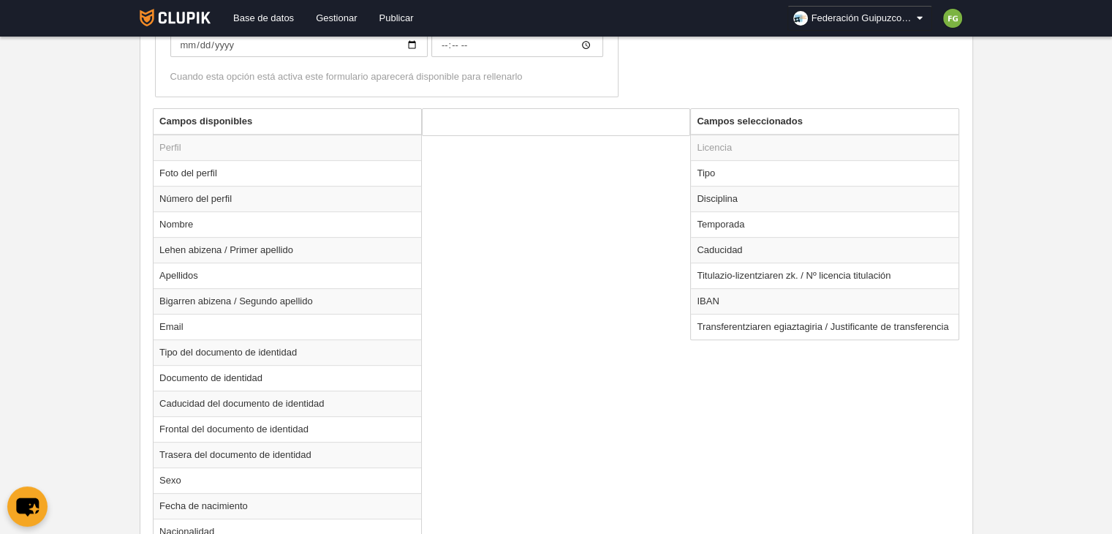
scroll to position [0, 0]
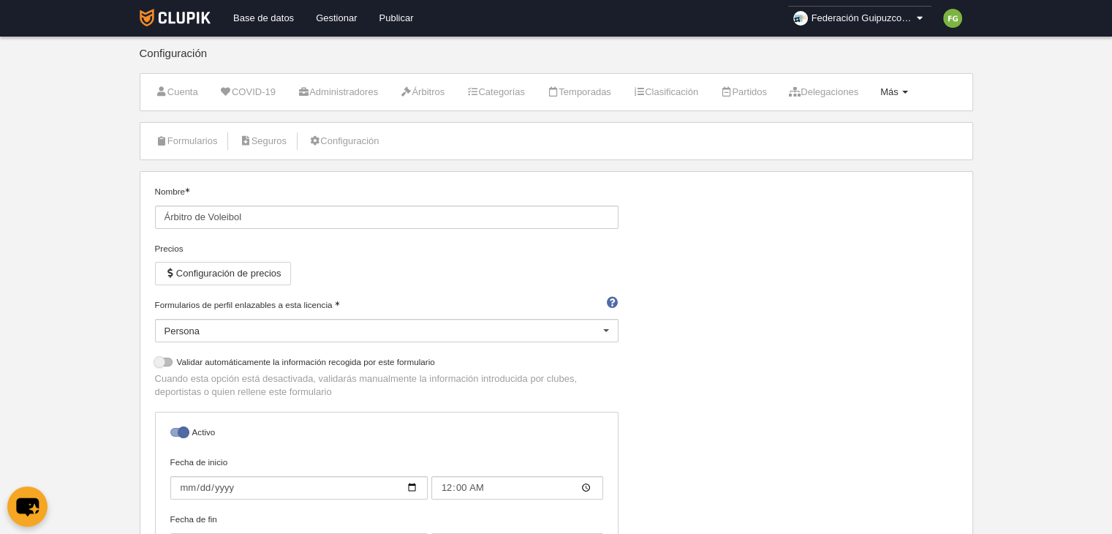
click at [898, 88] on span "Más" at bounding box center [889, 91] width 18 height 11
click at [868, 148] on link "Formularios" at bounding box center [847, 151] width 136 height 23
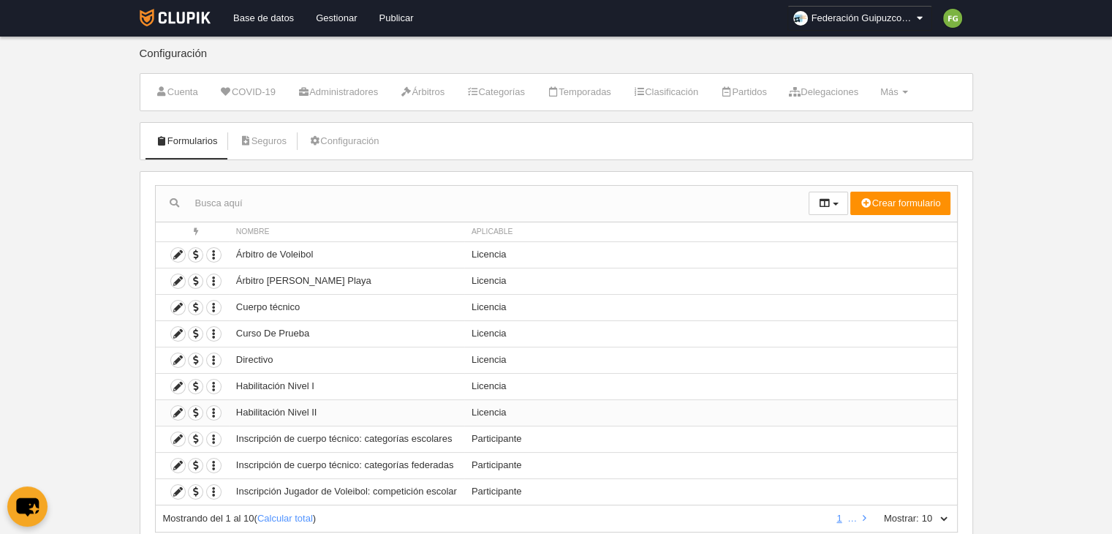
scroll to position [47, 0]
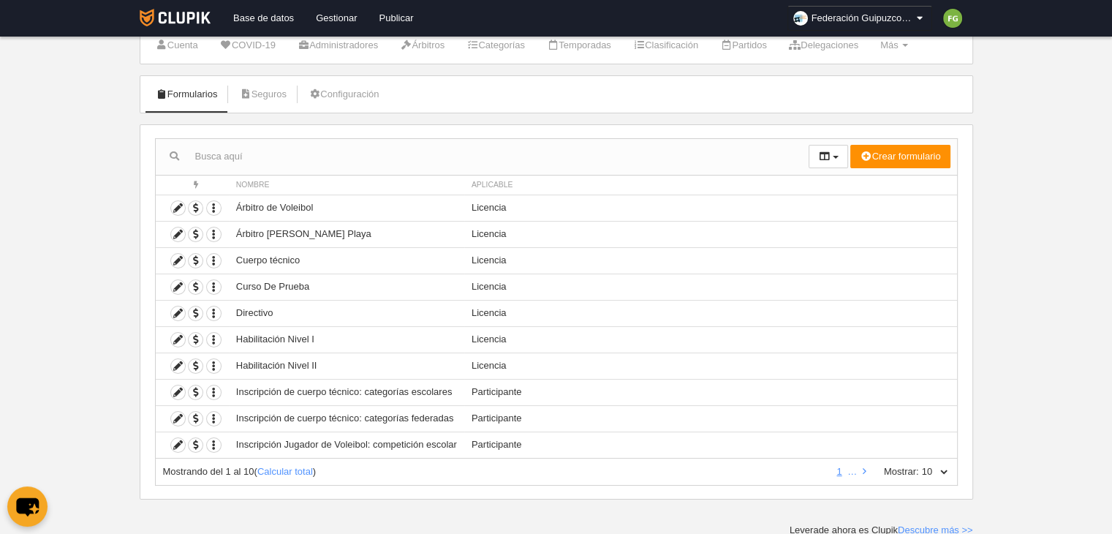
click at [946, 474] on select "10 25 50 100 500" at bounding box center [934, 471] width 31 height 13
select select "50"
click at [919, 465] on select "10 25 50 100 500" at bounding box center [934, 471] width 31 height 13
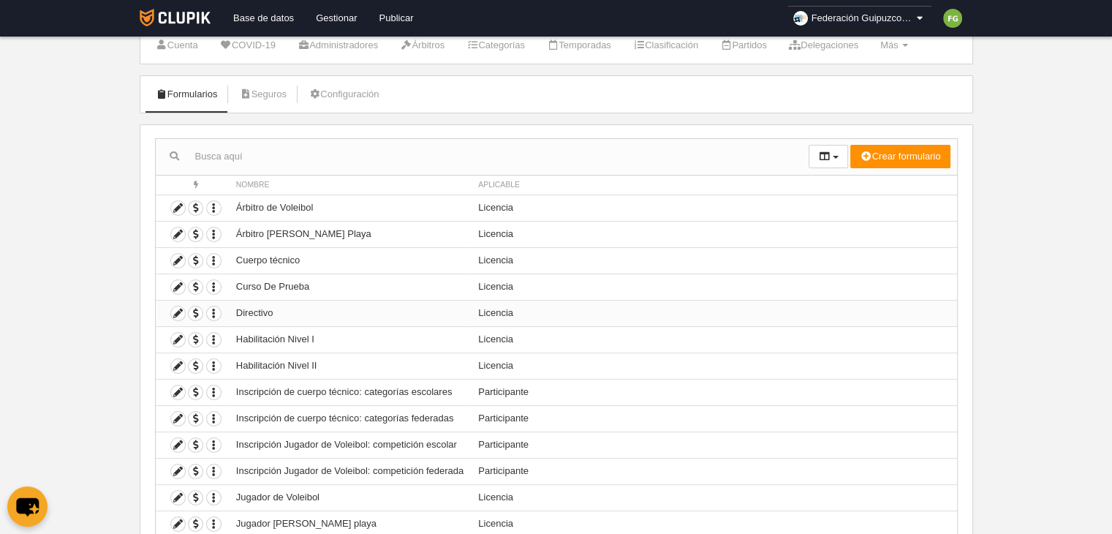
scroll to position [151, 0]
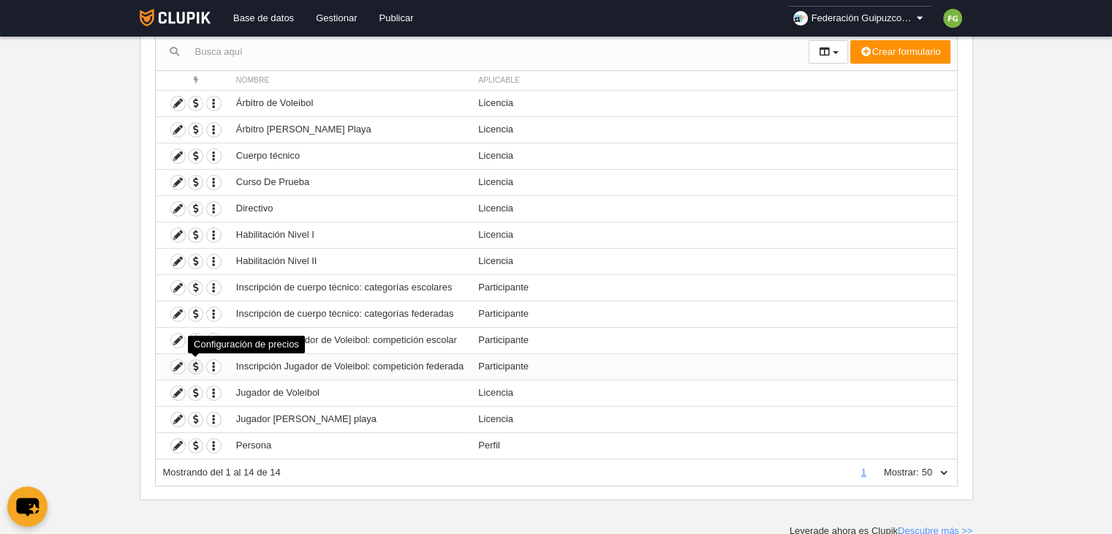
click at [193, 363] on span "button" at bounding box center [196, 367] width 14 height 14
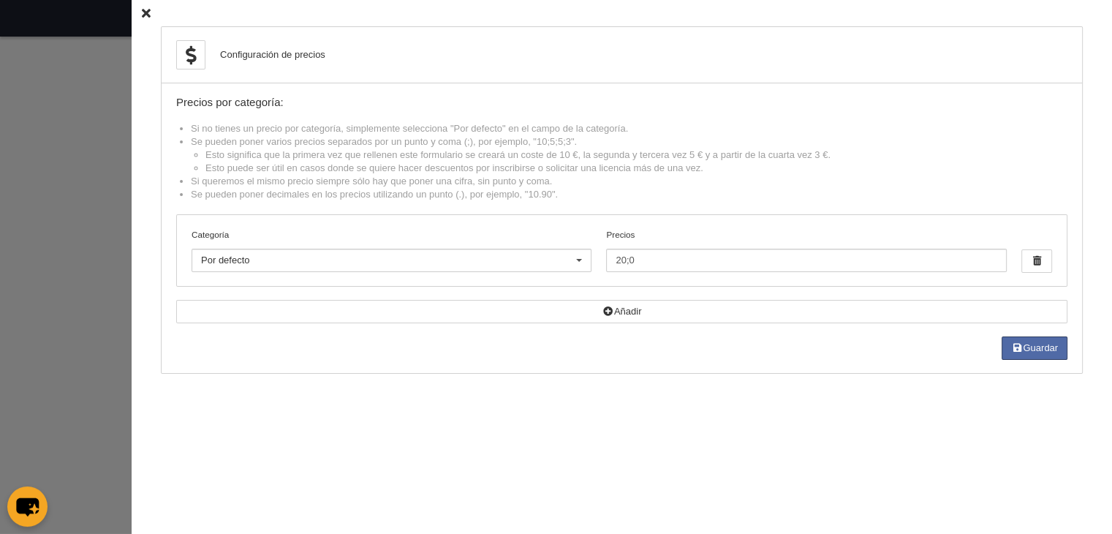
click at [575, 257] on div at bounding box center [578, 260] width 23 height 23
click at [142, 12] on icon at bounding box center [146, 14] width 9 height 10
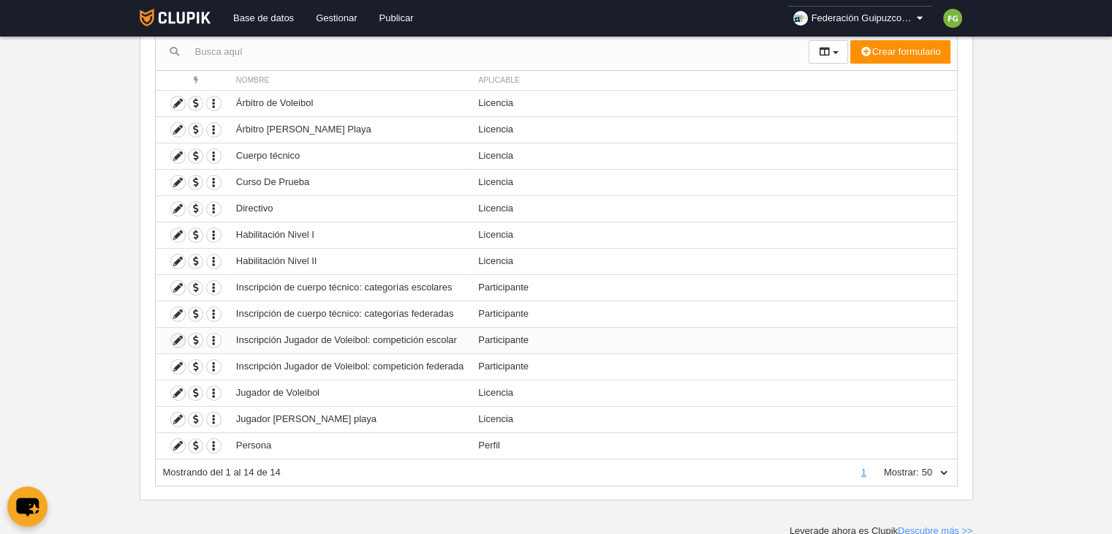
click at [174, 334] on icon at bounding box center [178, 340] width 14 height 14
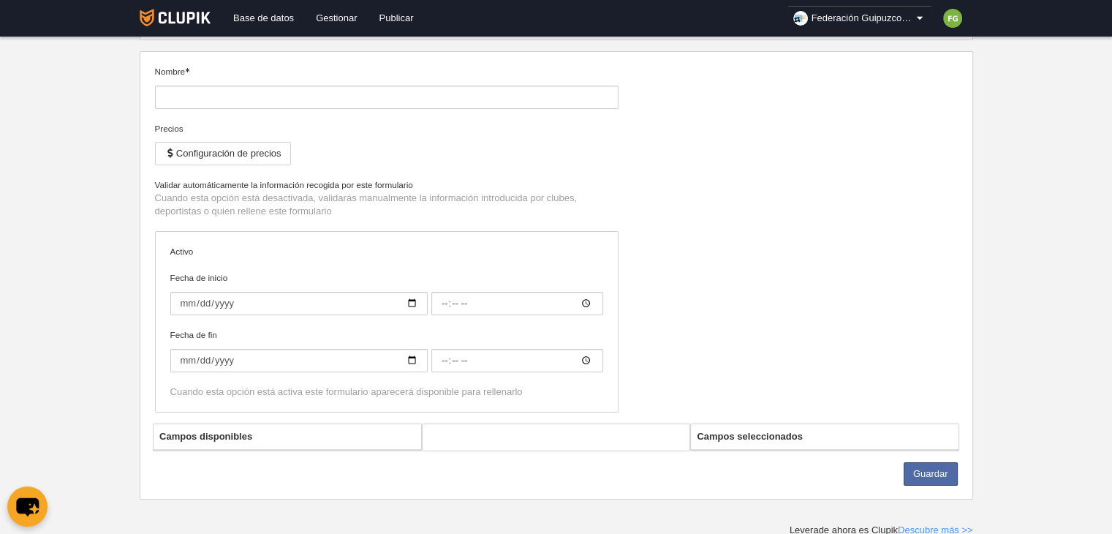
type input "Inscripción Jugador de Voleibol: competición escolar"
type input "[DATE]"
type input "00:00"
type input "[DATE]"
type input "00:00"
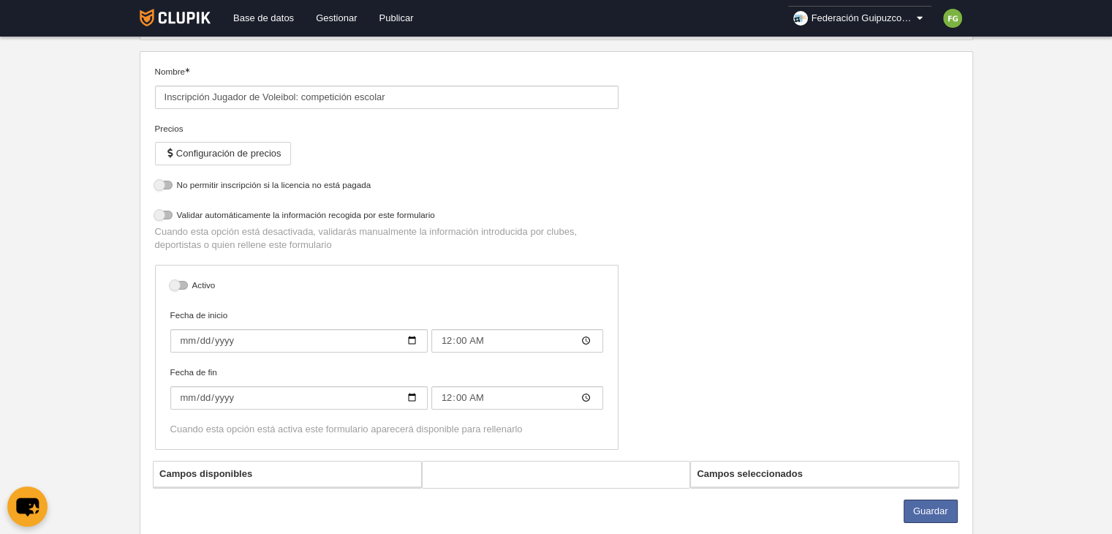
scroll to position [151, 0]
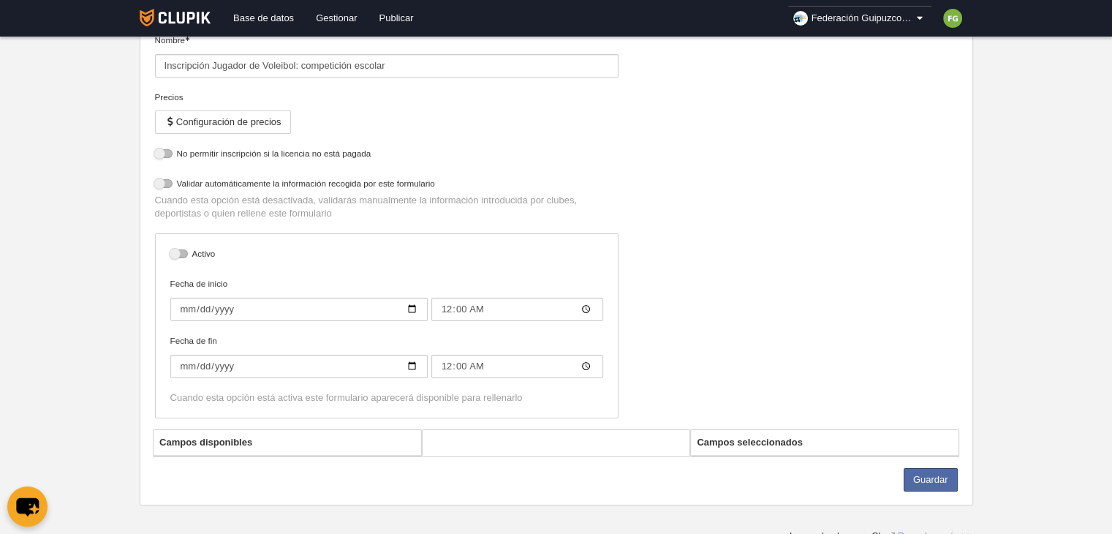
select select "selected"
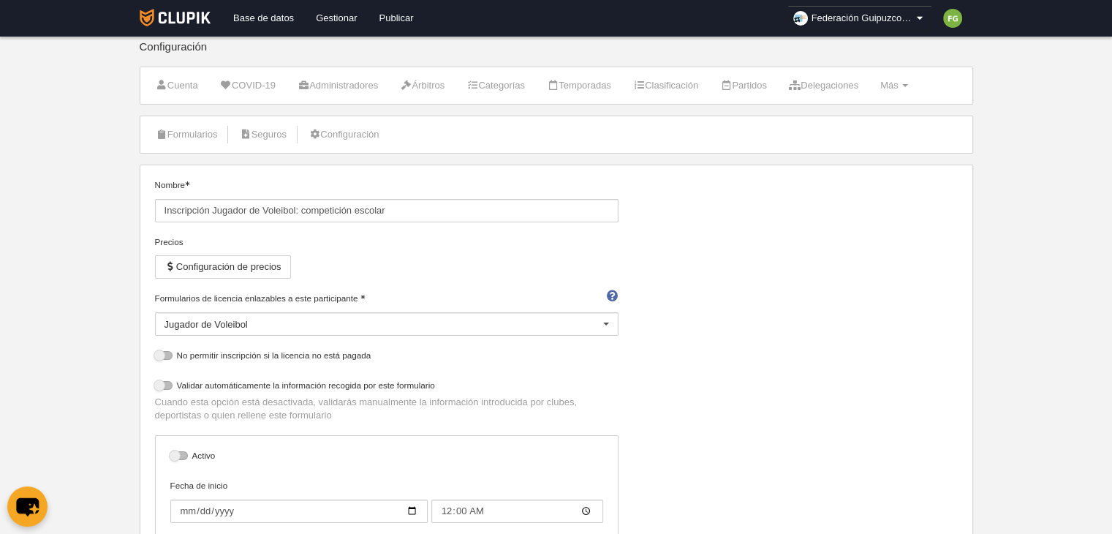
scroll to position [4, 0]
click at [204, 135] on link "Formularios" at bounding box center [187, 137] width 78 height 22
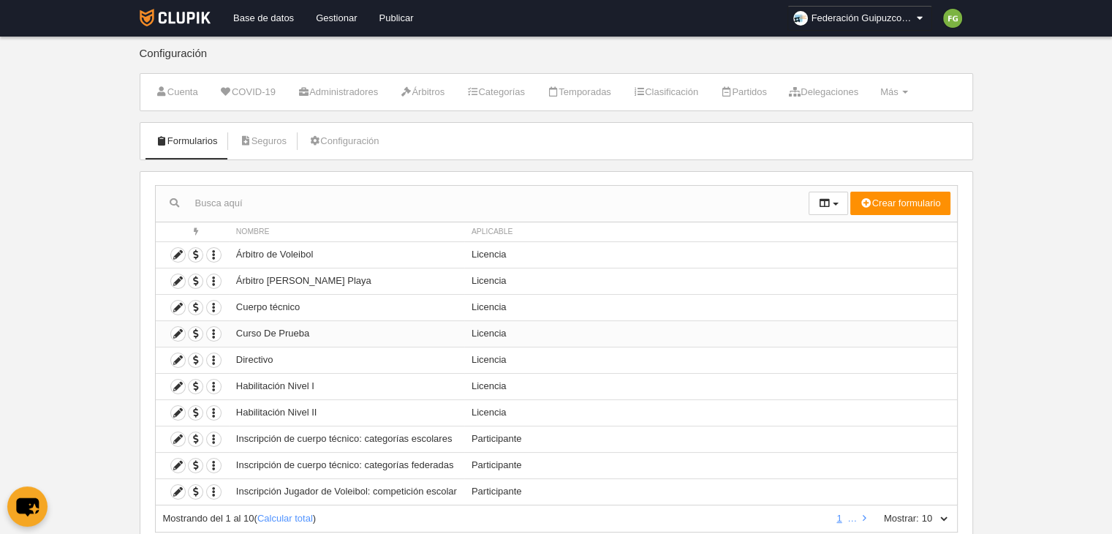
scroll to position [47, 0]
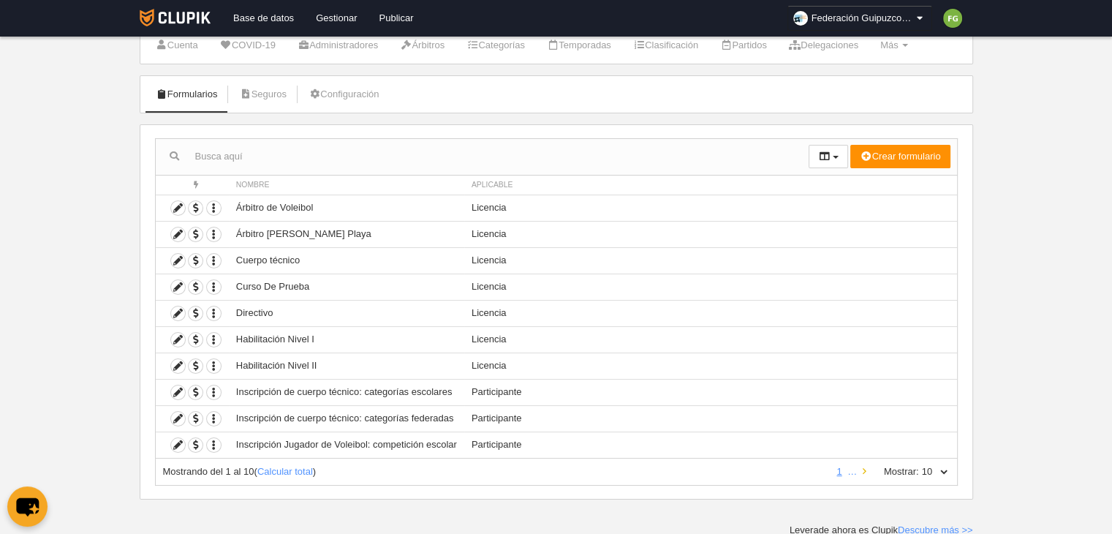
click at [862, 469] on icon at bounding box center [864, 471] width 4 height 10
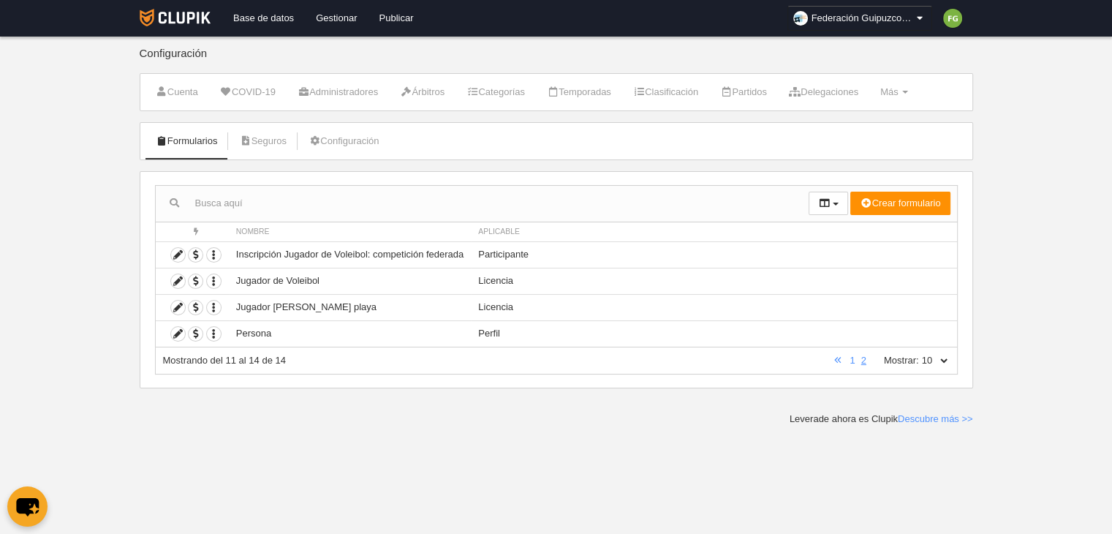
scroll to position [0, 0]
click at [175, 251] on icon at bounding box center [178, 255] width 14 height 14
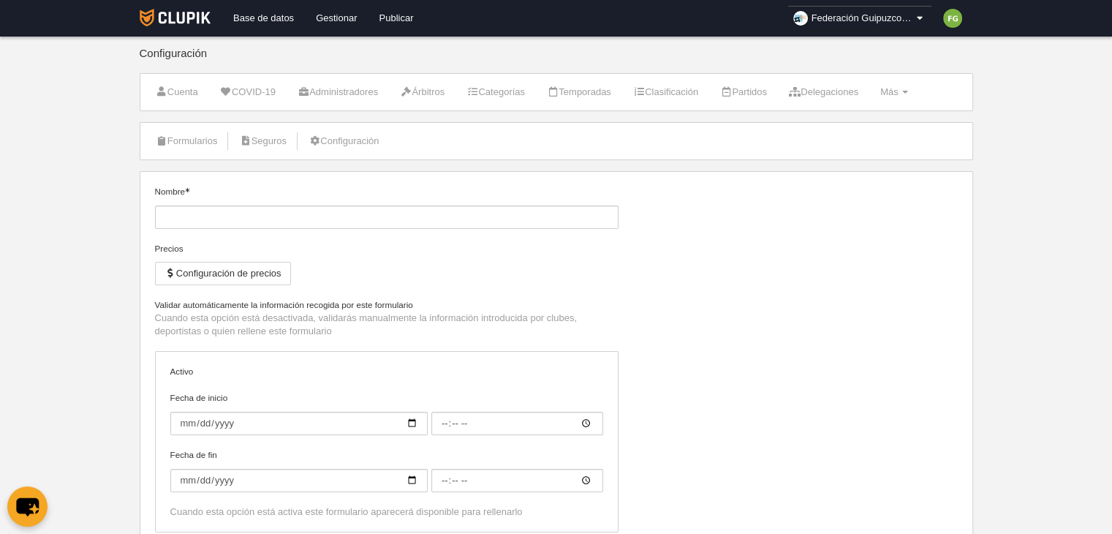
type input "Inscripción Jugador de Voleibol: competición federada"
checkbox input "true"
type input "[DATE]"
type input "00:00"
type input "[DATE]"
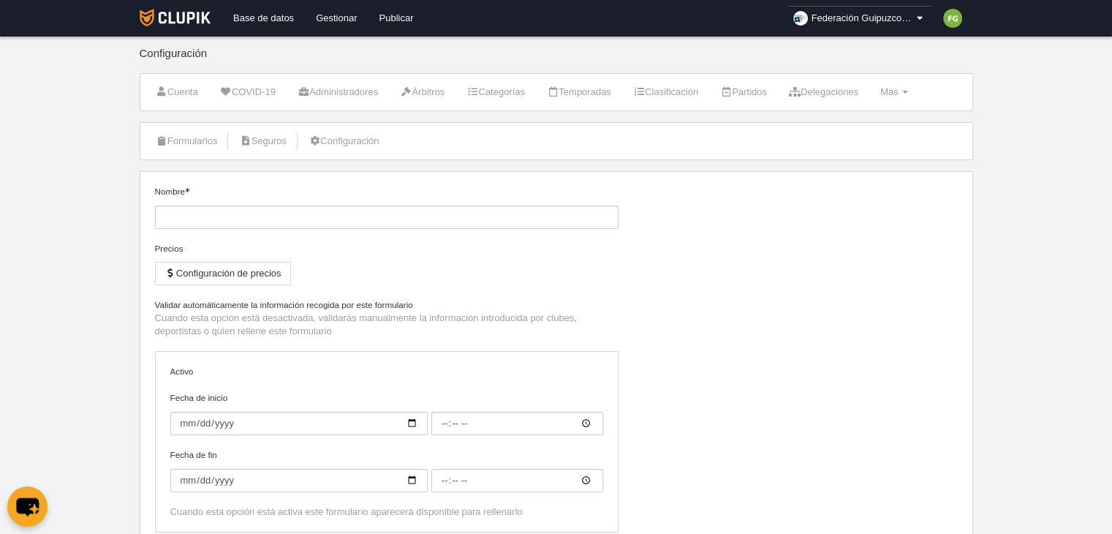
type input "00:00"
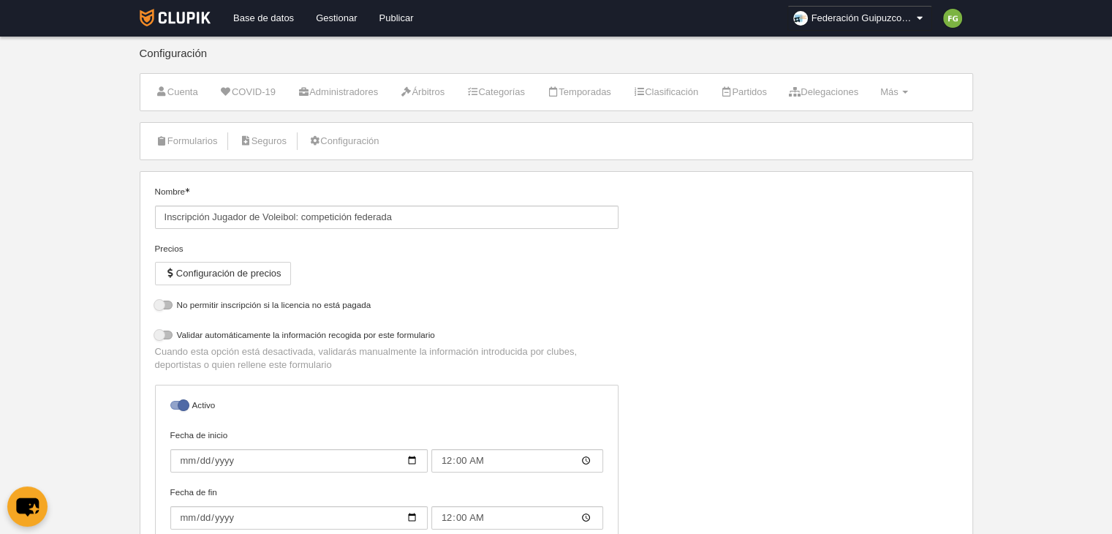
select select "selected"
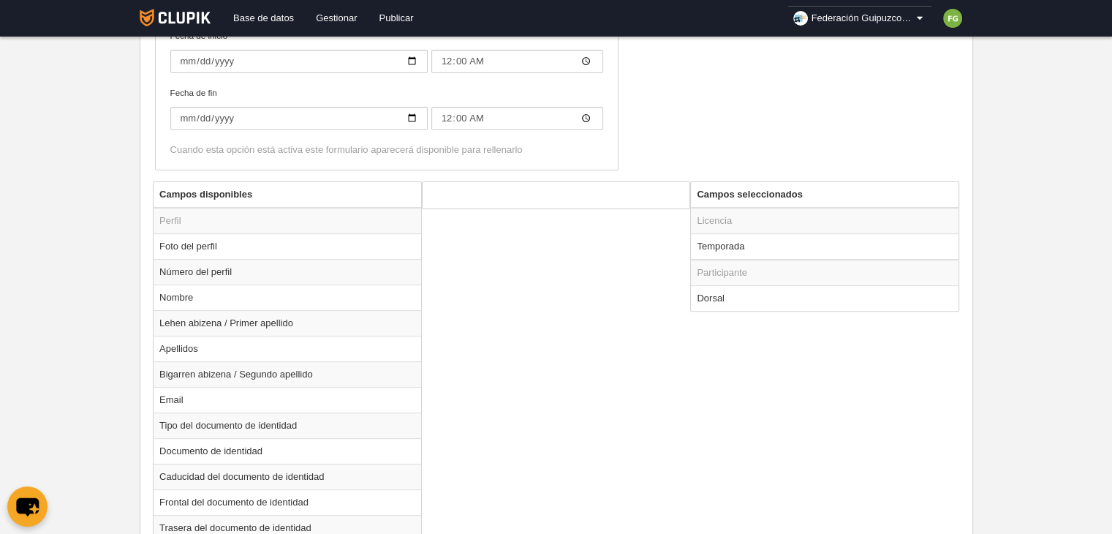
scroll to position [466, 0]
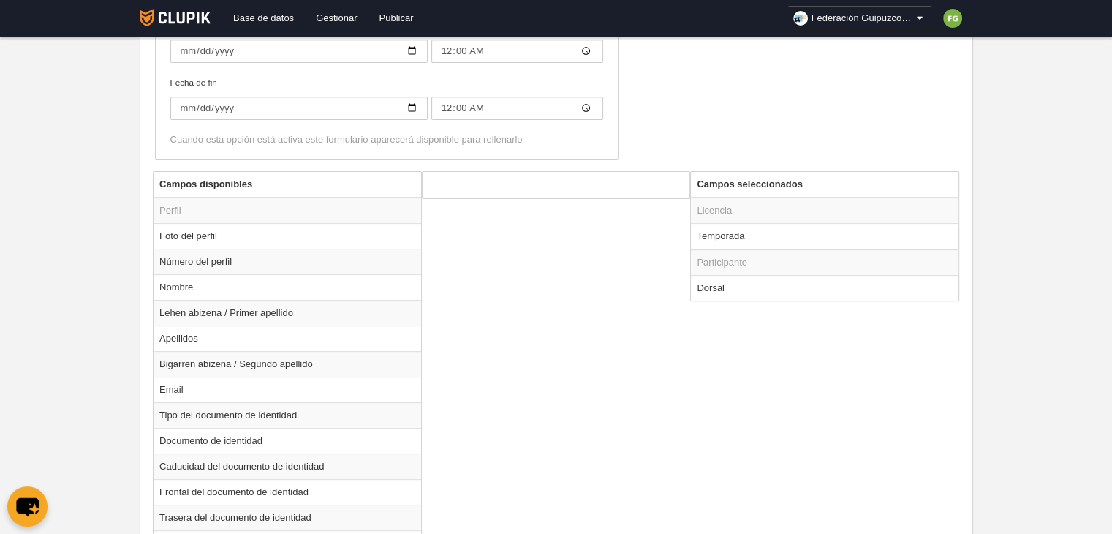
drag, startPoint x: 588, startPoint y: 250, endPoint x: 503, endPoint y: 260, distance: 85.4
click at [724, 240] on td "Temporada" at bounding box center [825, 236] width 268 height 26
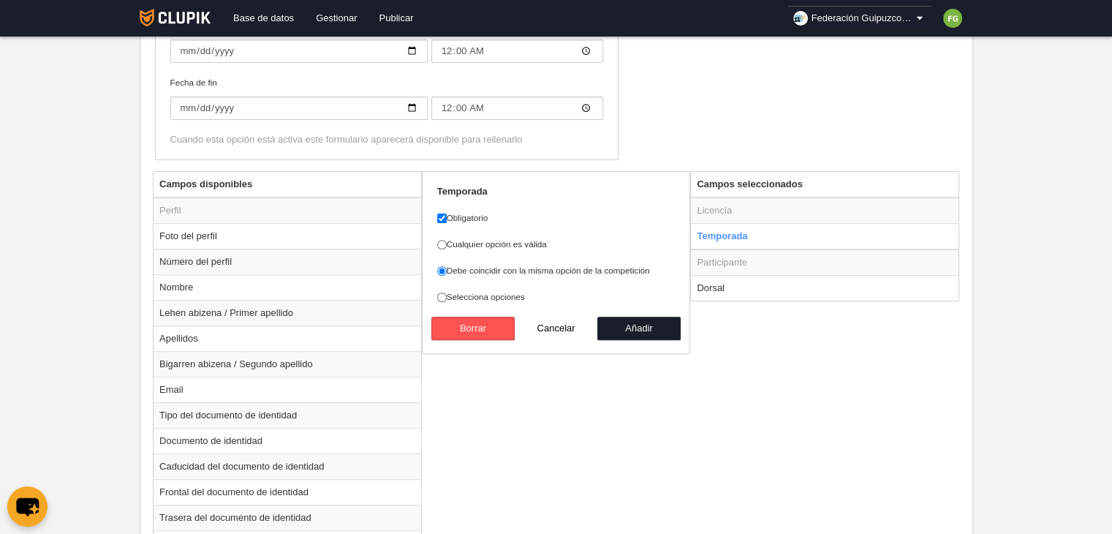
click at [554, 329] on button "Cancelar" at bounding box center [556, 327] width 83 height 23
radio input "false"
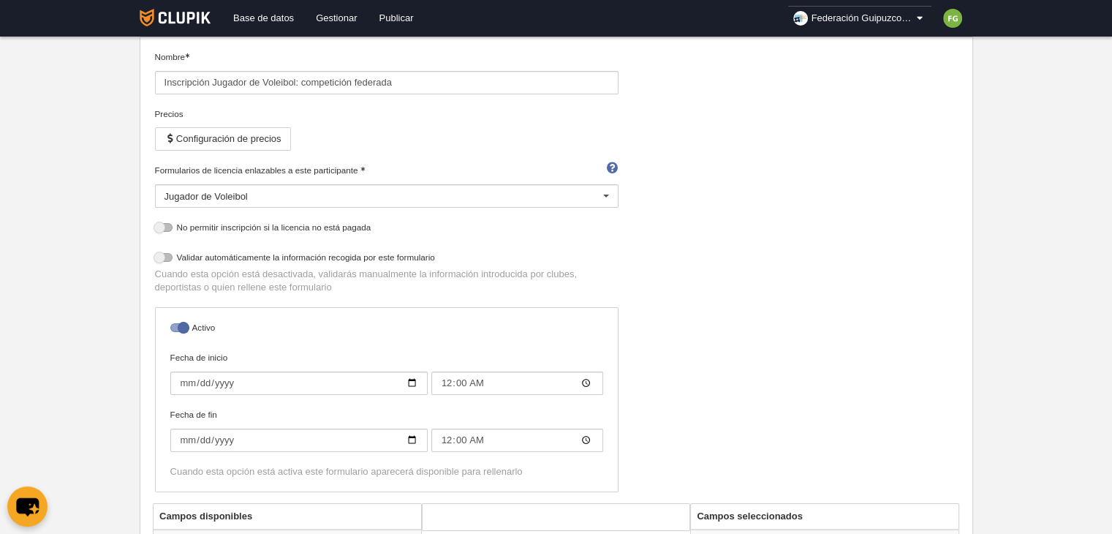
scroll to position [0, 0]
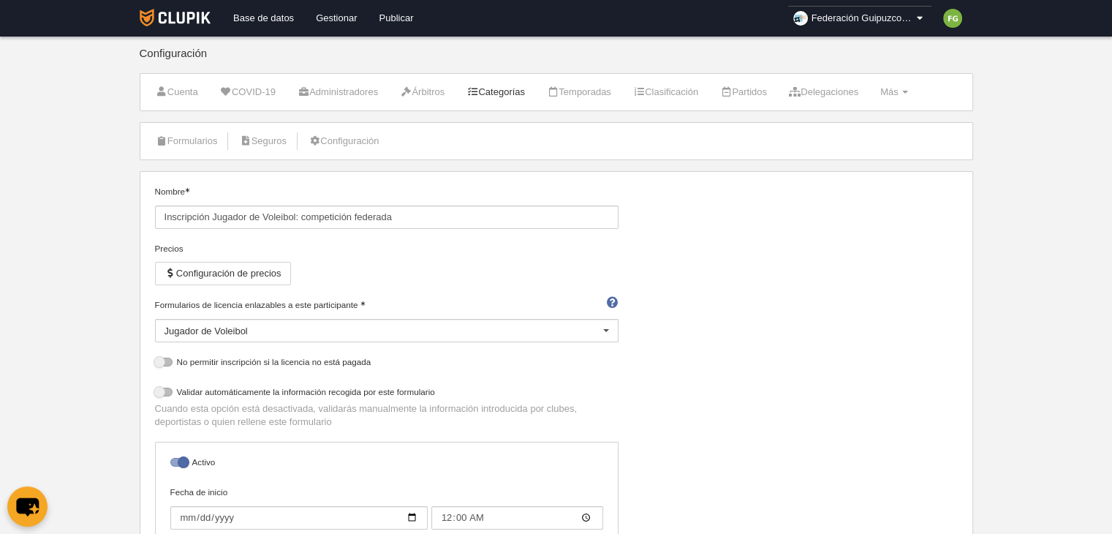
click at [523, 90] on link "Categorías" at bounding box center [495, 92] width 75 height 22
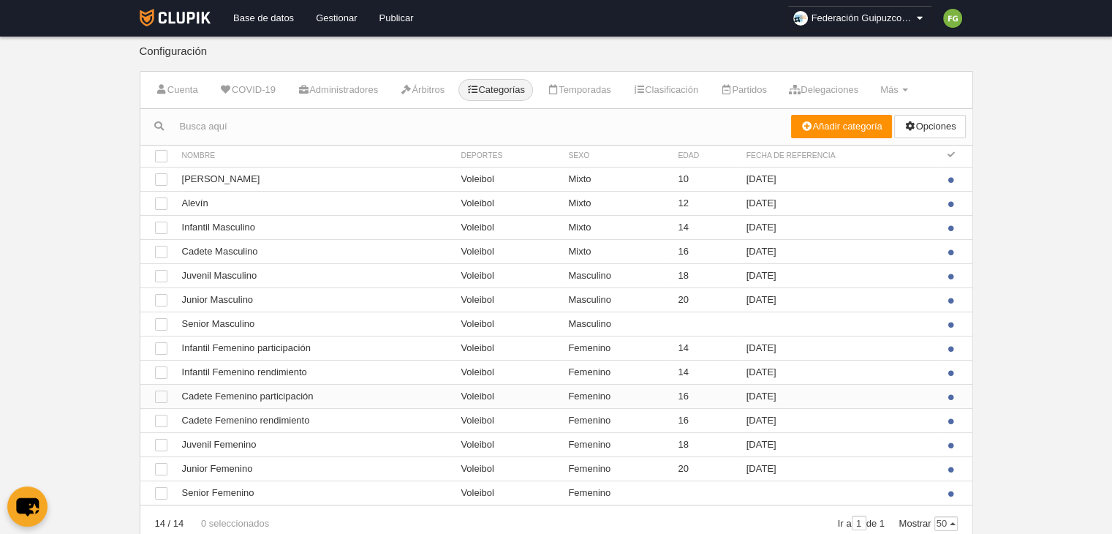
scroll to position [1, 0]
click at [600, 255] on td "Mixto" at bounding box center [616, 252] width 110 height 24
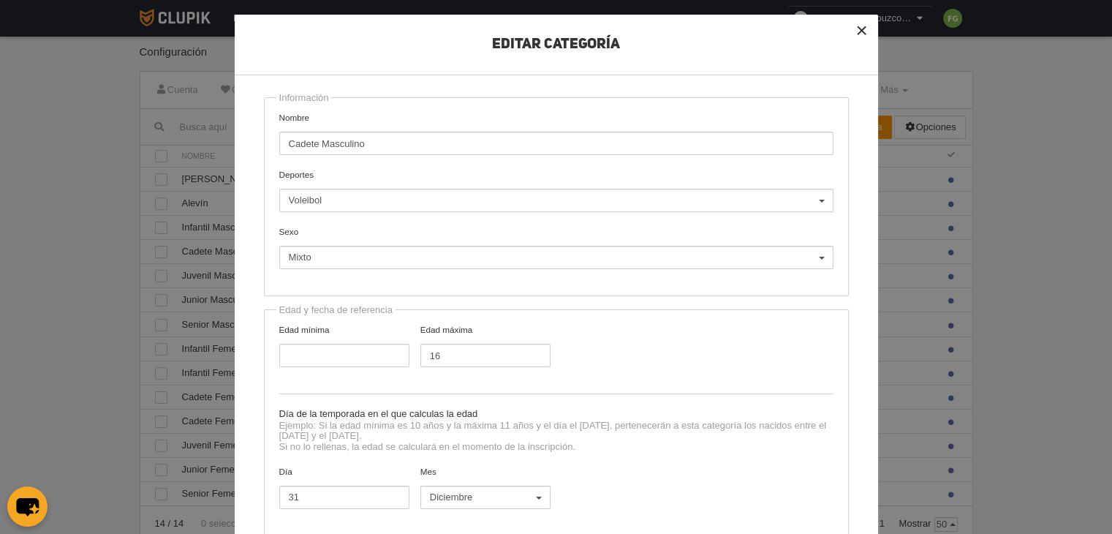
click at [852, 36] on button "×" at bounding box center [862, 31] width 32 height 32
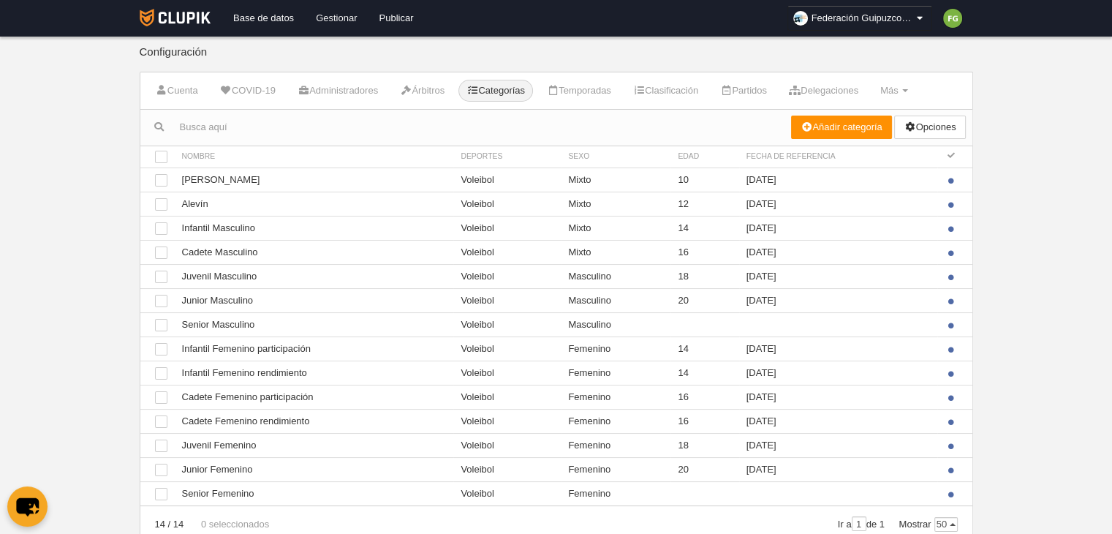
click at [336, 20] on link "Gestionar" at bounding box center [336, 18] width 63 height 37
